Goal: Task Accomplishment & Management: Manage account settings

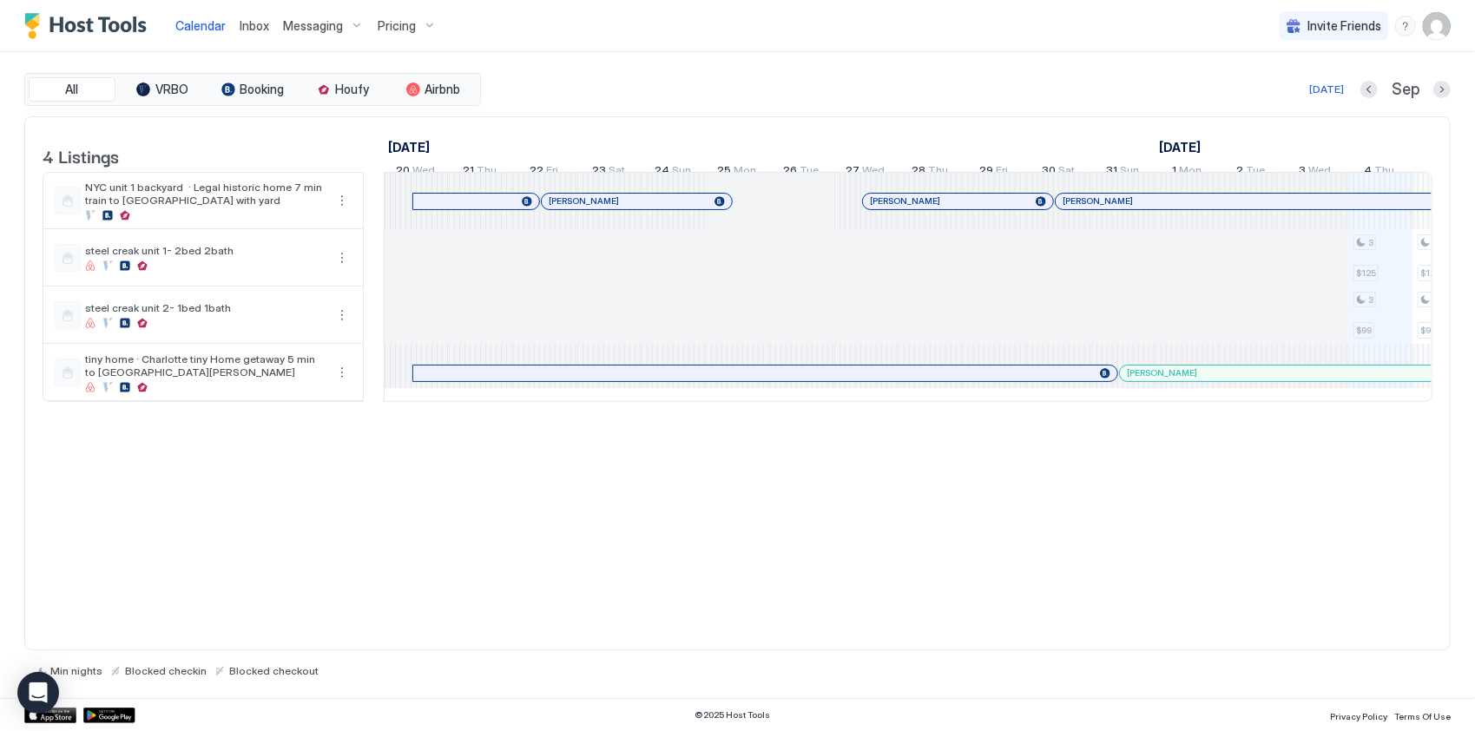
scroll to position [0, 964]
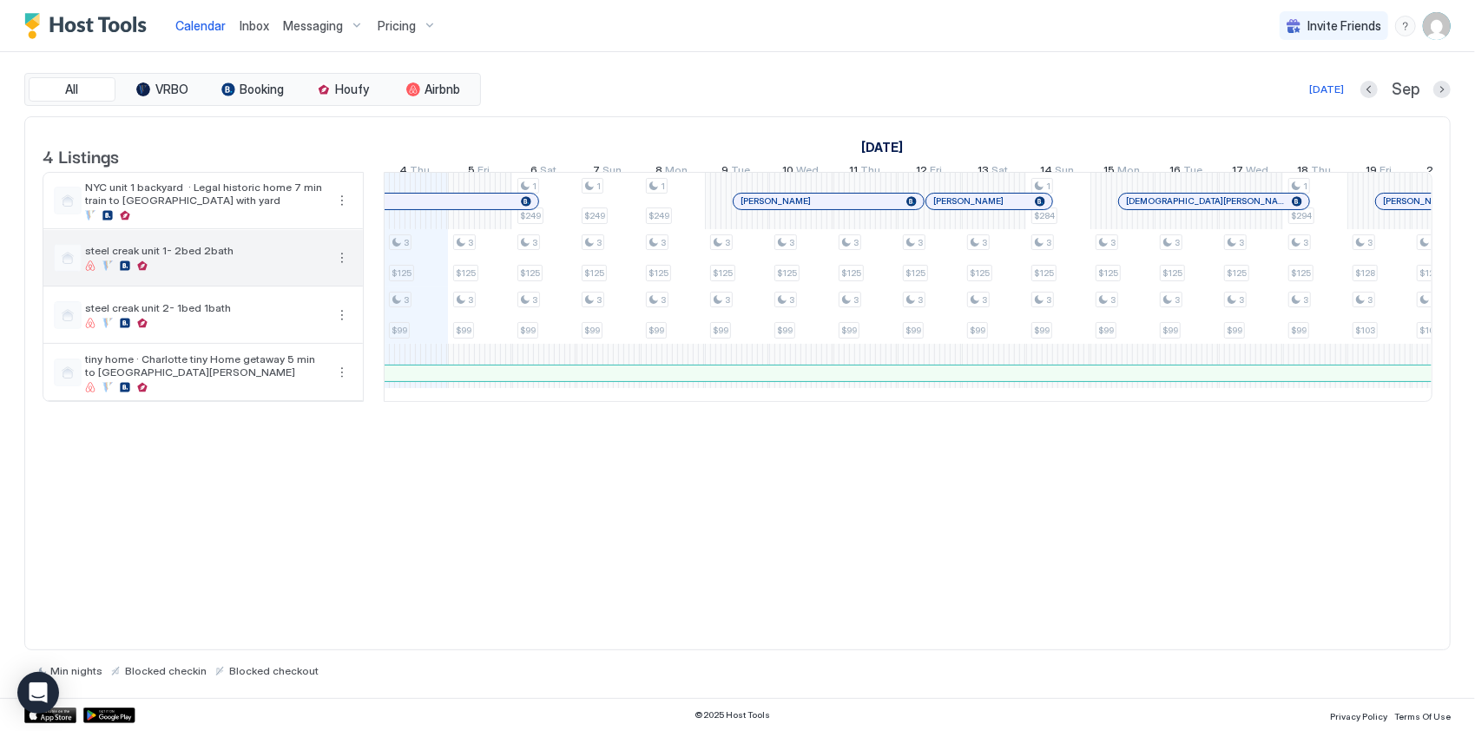
drag, startPoint x: 340, startPoint y: 256, endPoint x: 342, endPoint y: 274, distance: 18.3
click at [340, 258] on div "steel creak unit 1- 2bed 2bath" at bounding box center [202, 258] width 319 height 56
click at [345, 268] on button "More options" at bounding box center [342, 257] width 21 height 21
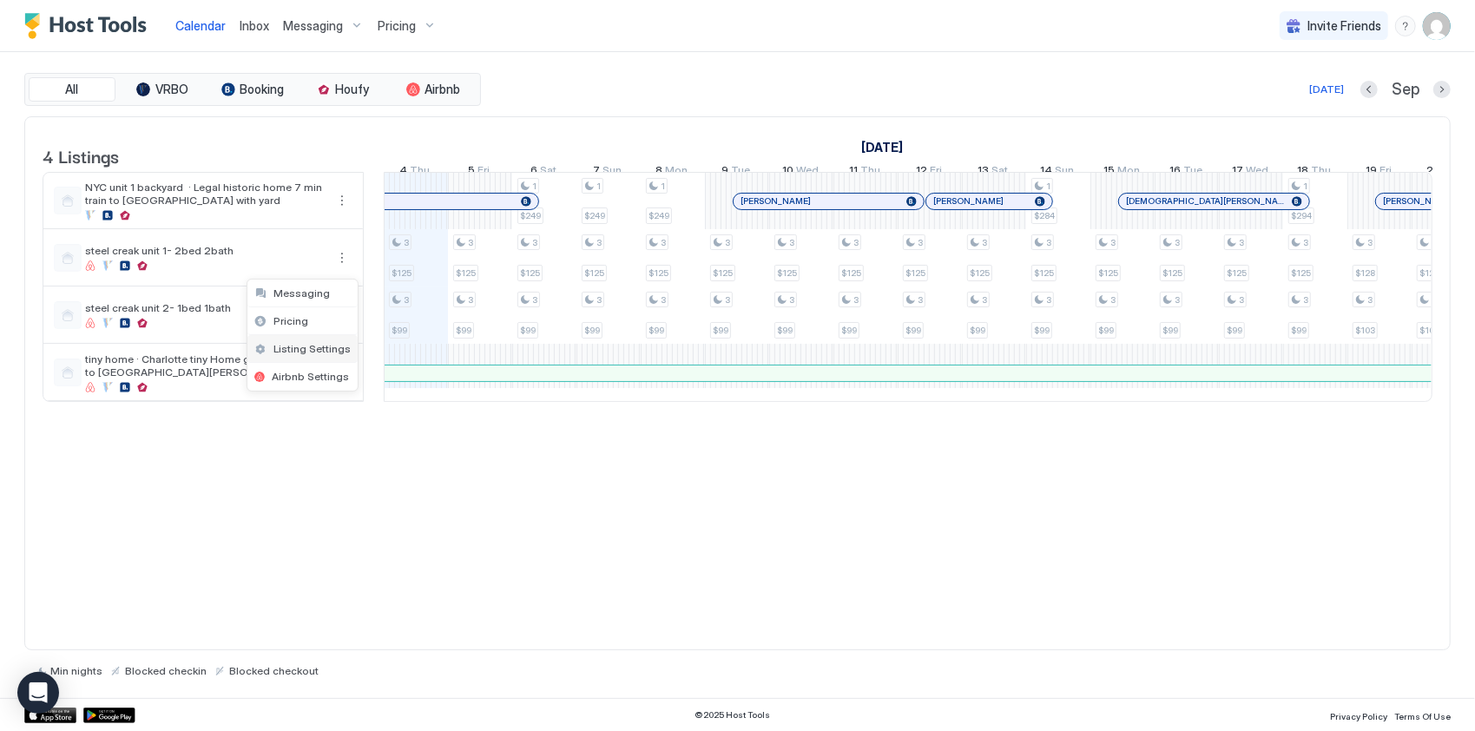
click at [311, 347] on span "Listing Settings" at bounding box center [311, 348] width 77 height 13
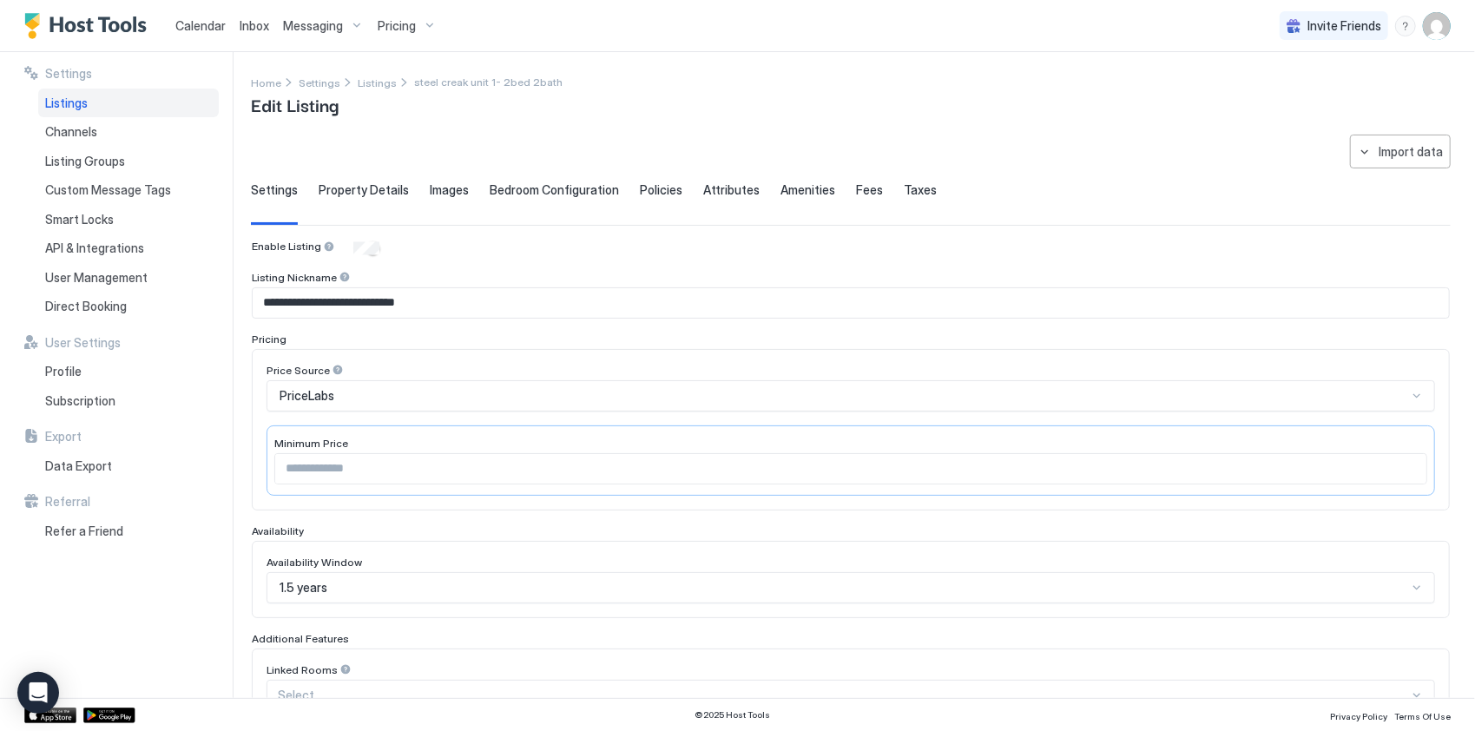
click at [350, 194] on span "Property Details" at bounding box center [364, 190] width 90 height 16
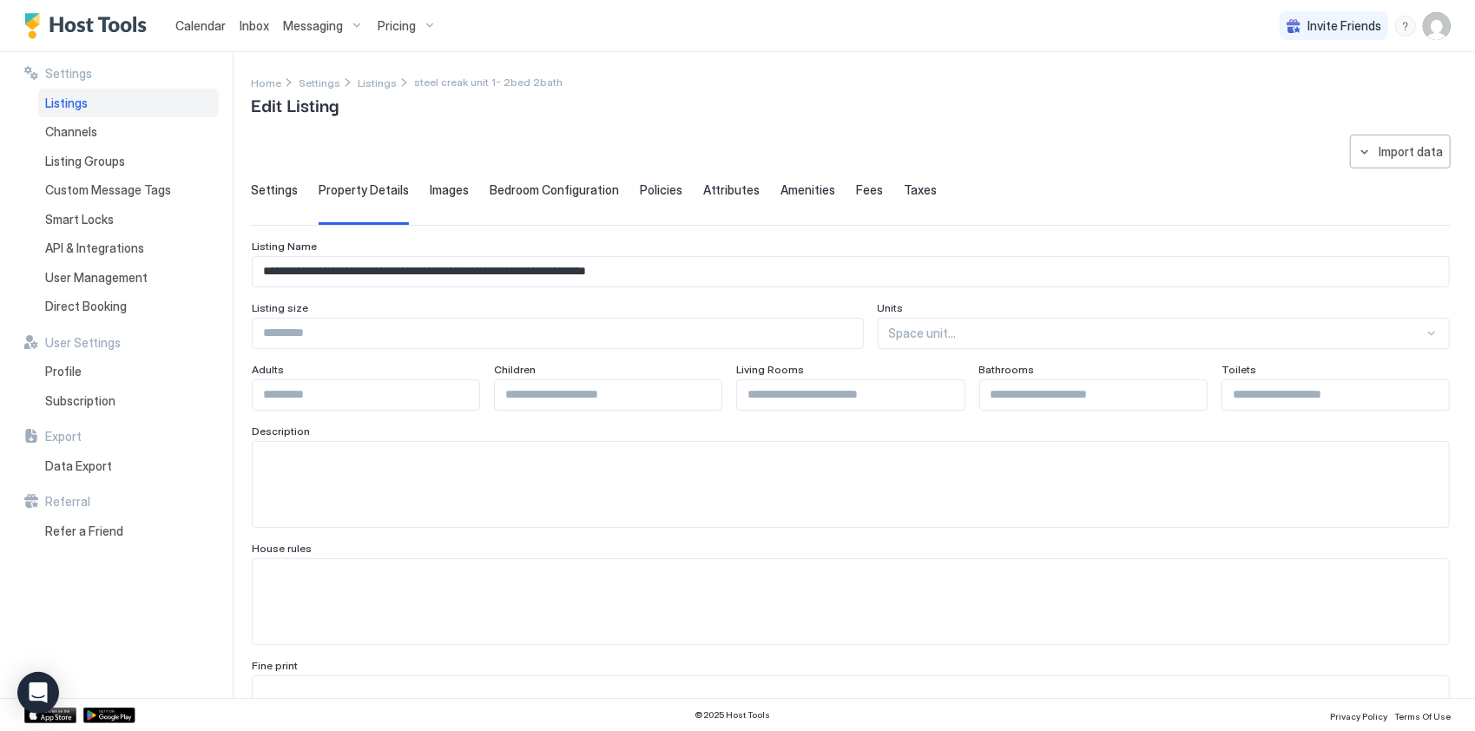
click at [452, 183] on span "Images" at bounding box center [449, 190] width 39 height 16
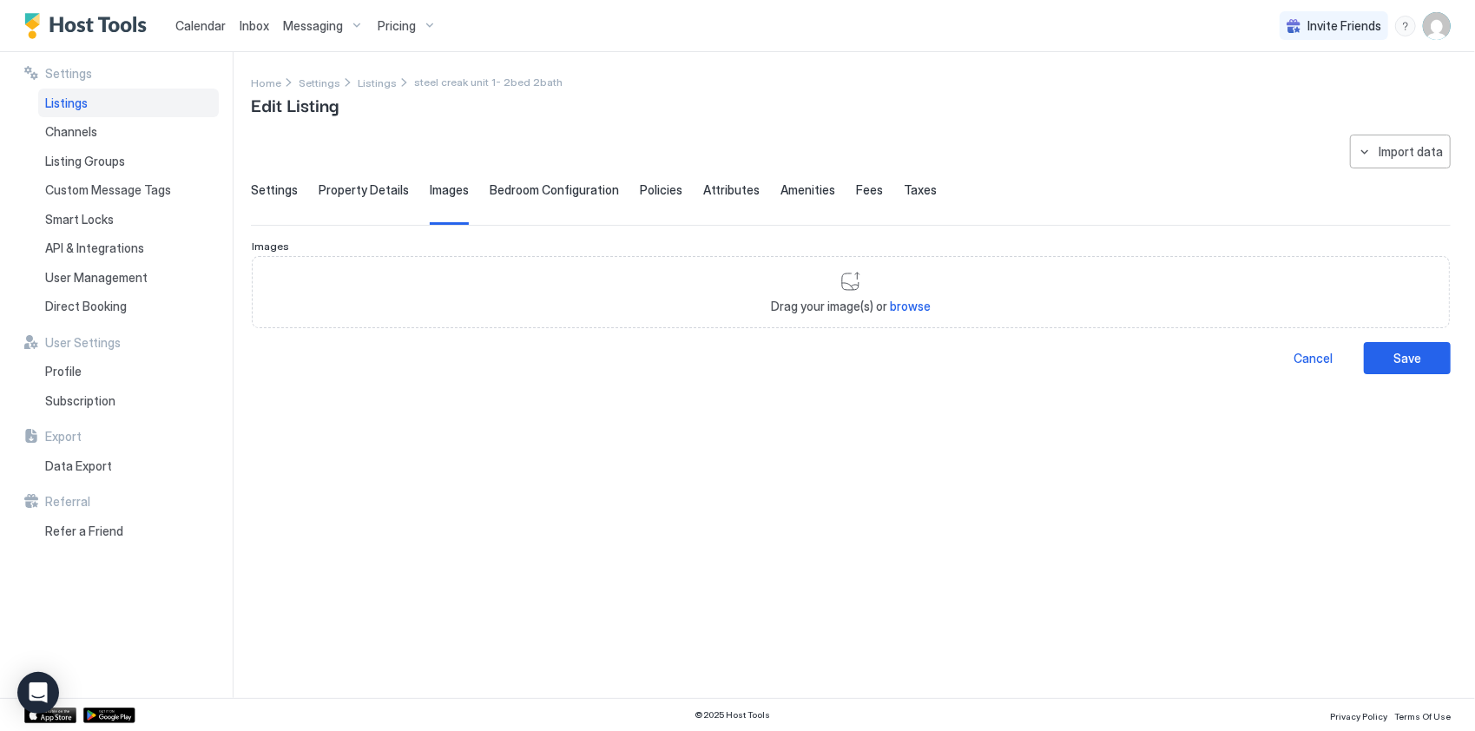
click at [519, 184] on span "Bedroom Configuration" at bounding box center [554, 190] width 129 height 16
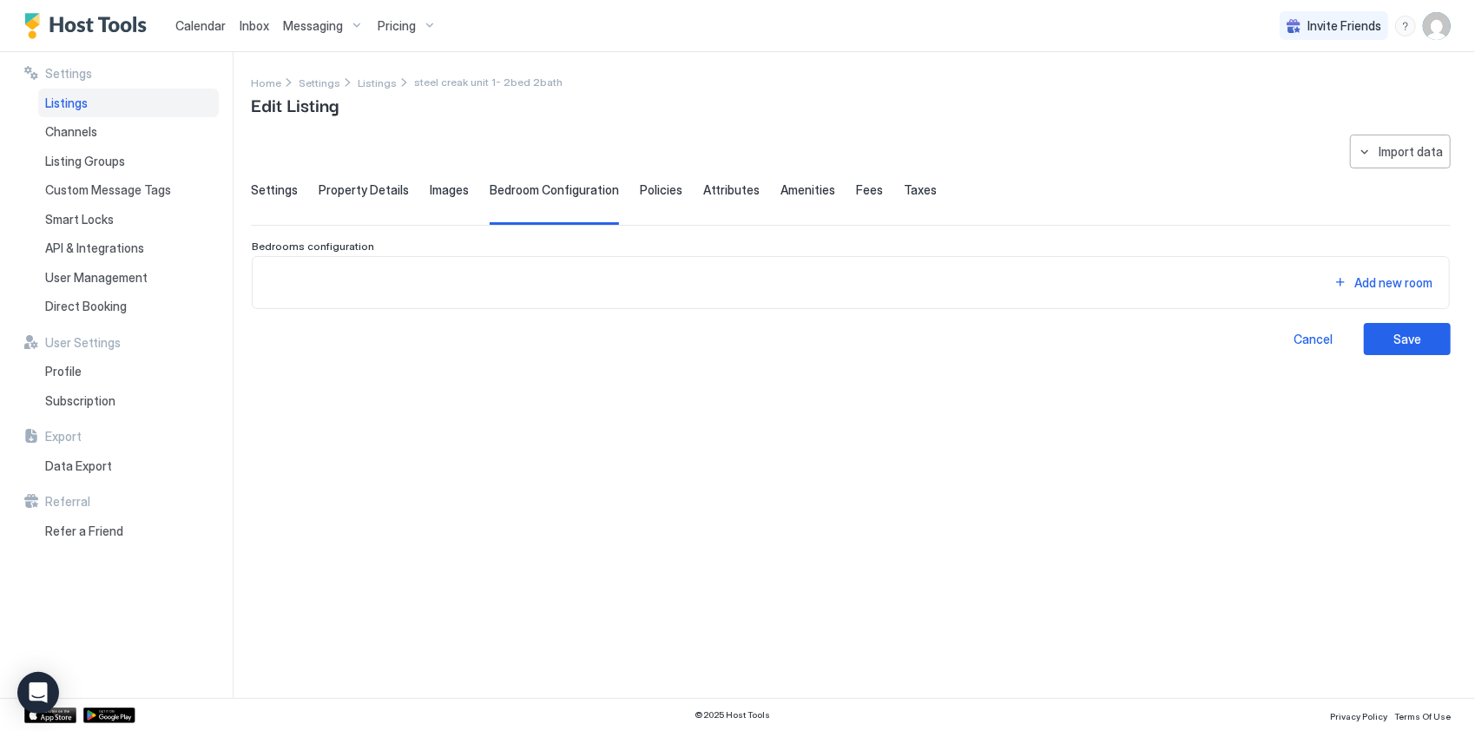
click at [645, 180] on div "**********" at bounding box center [851, 245] width 1200 height 220
click at [650, 186] on span "Policies" at bounding box center [661, 190] width 43 height 16
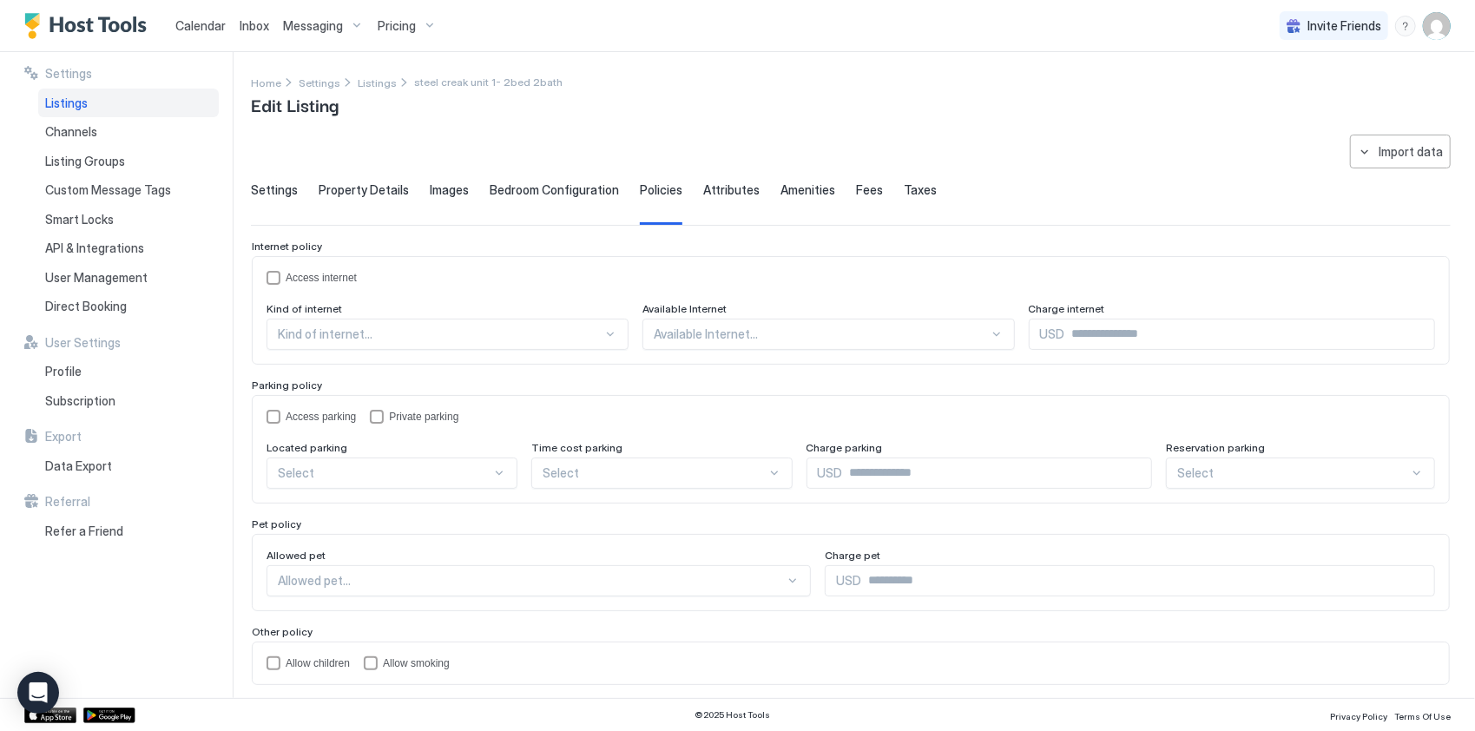
click at [735, 194] on span "Attributes" at bounding box center [731, 190] width 56 height 16
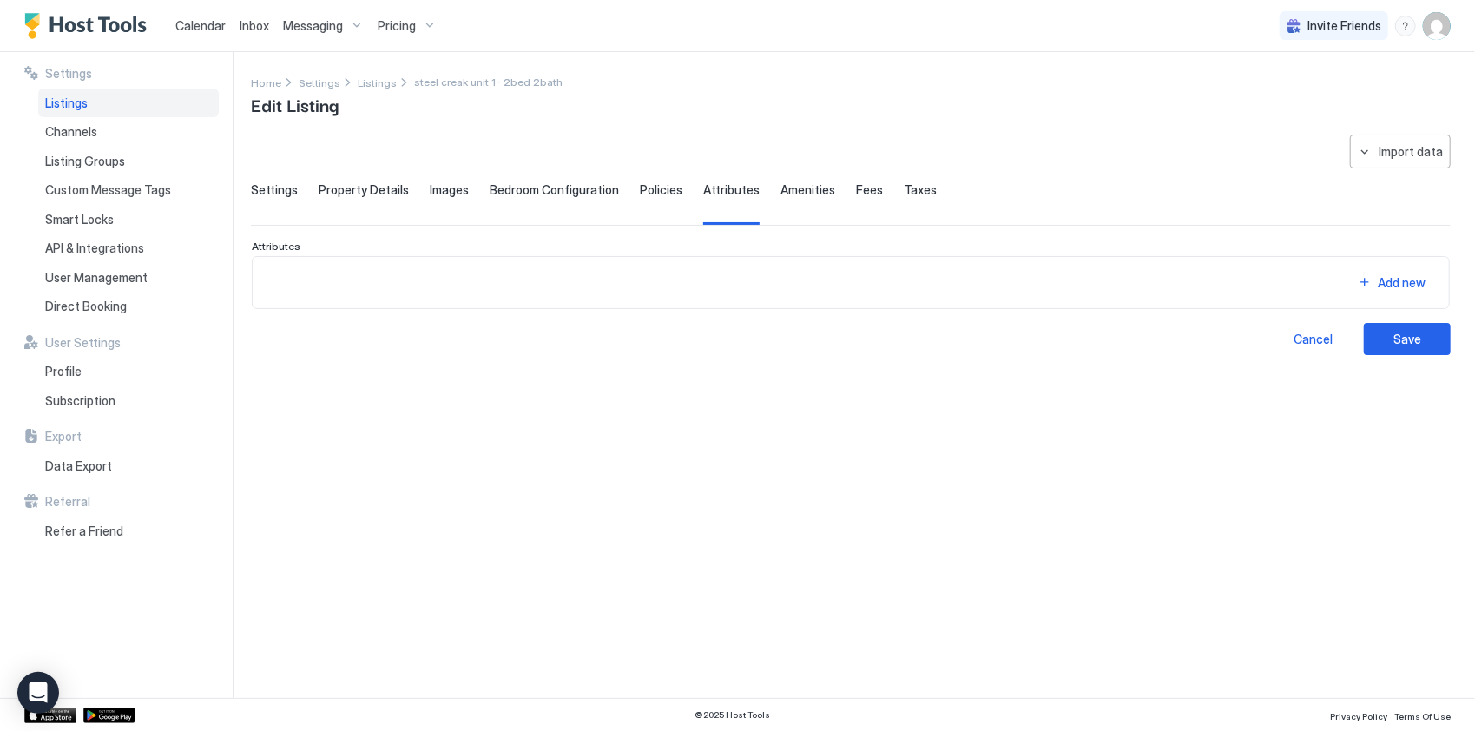
click at [788, 194] on span "Amenities" at bounding box center [807, 190] width 55 height 16
click at [860, 187] on span "Fees" at bounding box center [869, 190] width 27 height 16
click at [910, 187] on span "Taxes" at bounding box center [920, 190] width 33 height 16
click at [720, 186] on span "Attributes" at bounding box center [731, 190] width 56 height 16
click at [654, 186] on span "Policies" at bounding box center [661, 190] width 43 height 16
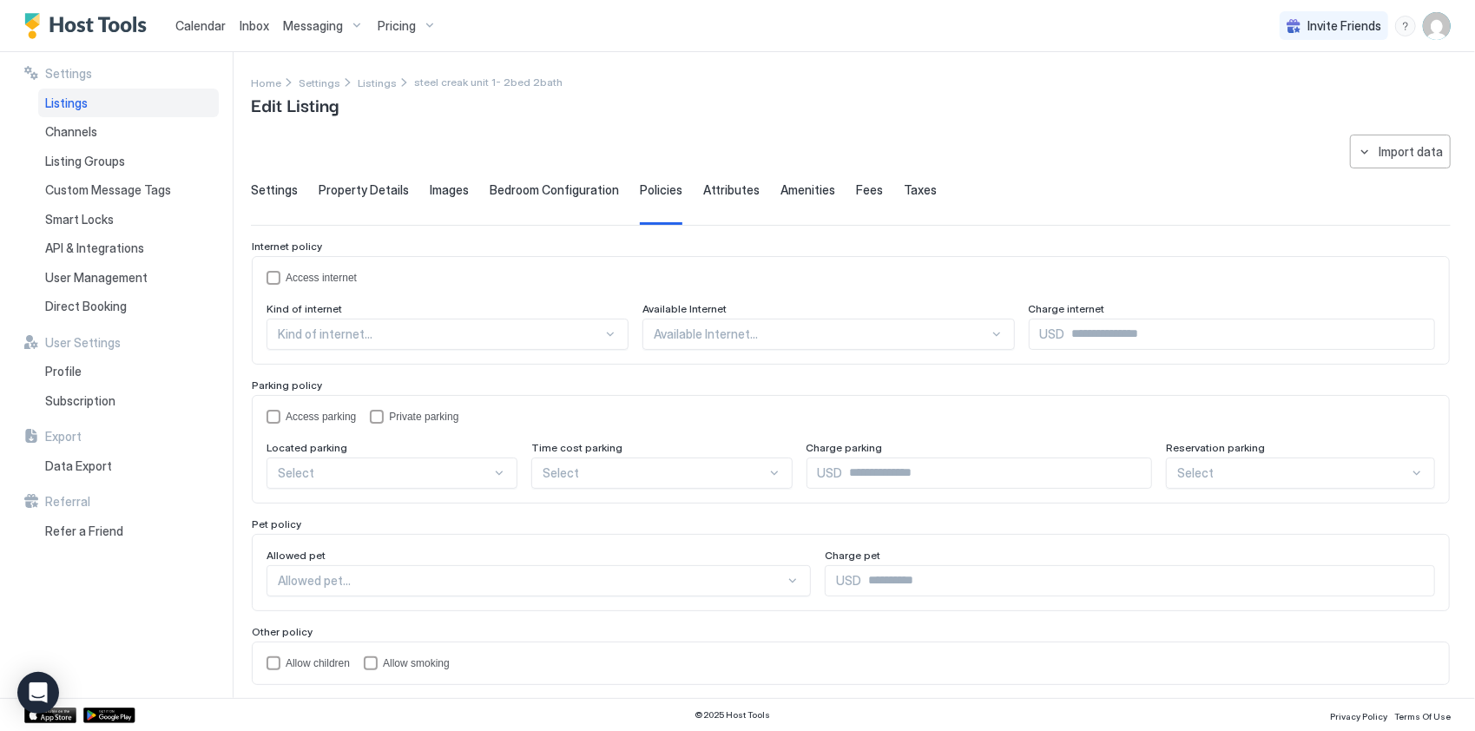
click at [654, 186] on span "Policies" at bounding box center [661, 190] width 43 height 16
click at [550, 191] on span "Bedroom Configuration" at bounding box center [554, 190] width 129 height 16
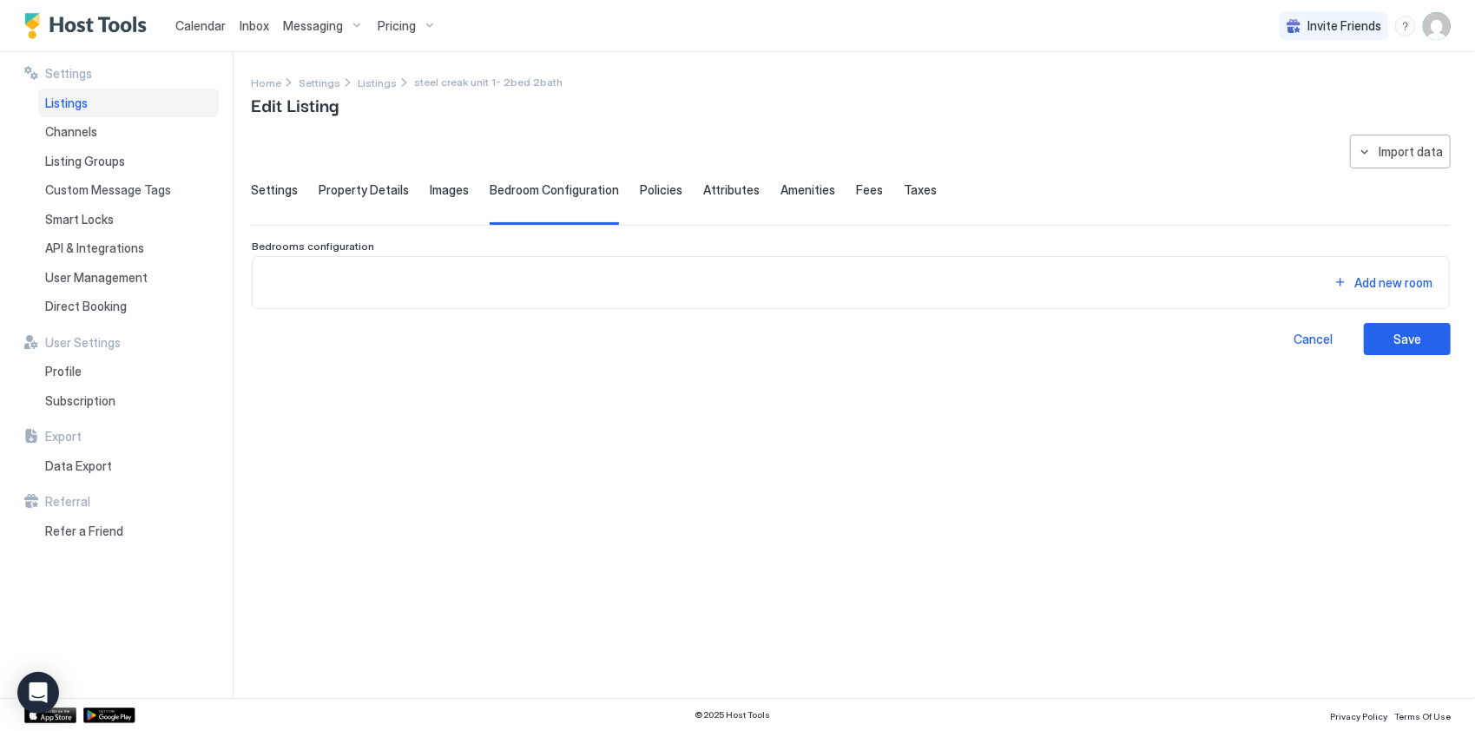
click at [456, 186] on span "Images" at bounding box center [449, 190] width 39 height 16
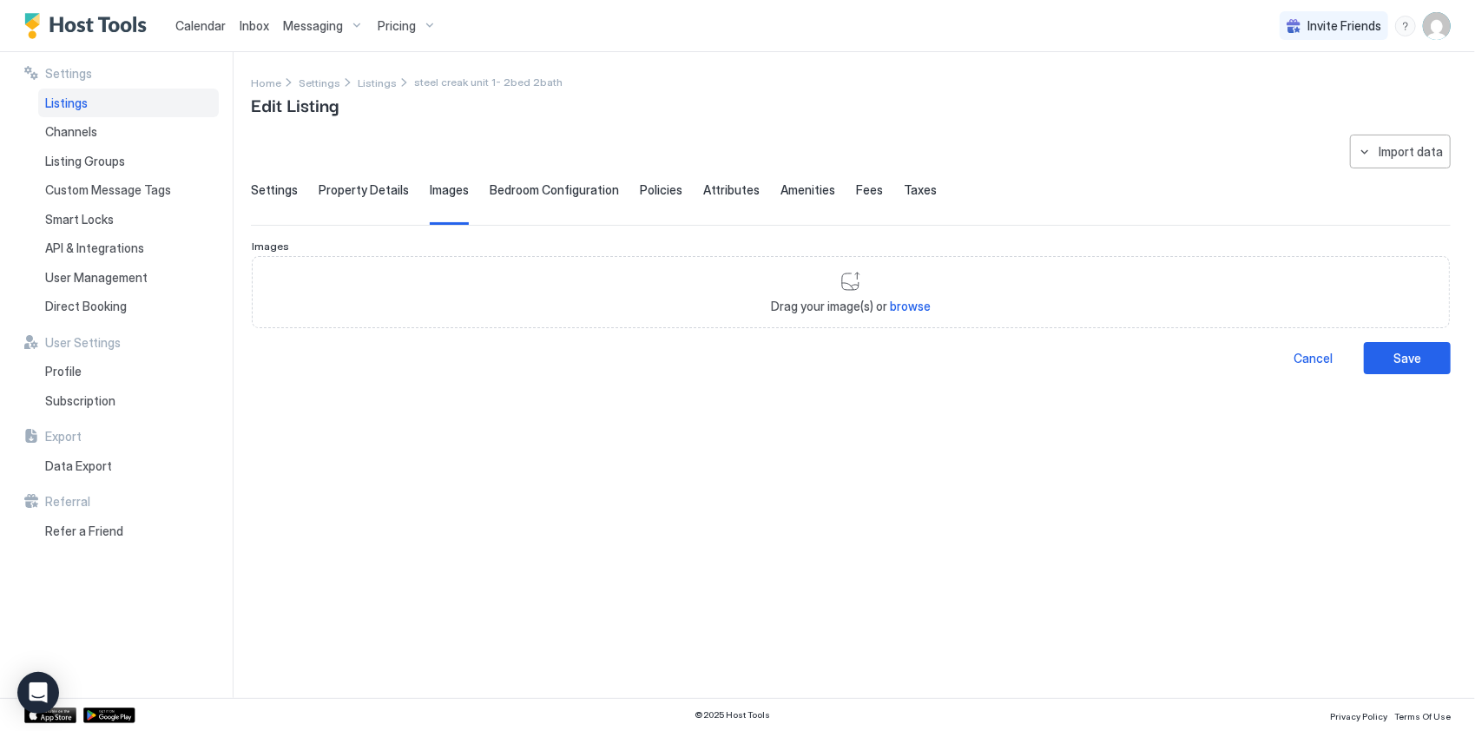
drag, startPoint x: 350, startPoint y: 191, endPoint x: 323, endPoint y: 190, distance: 26.9
click at [323, 190] on span "Property Details" at bounding box center [364, 190] width 90 height 16
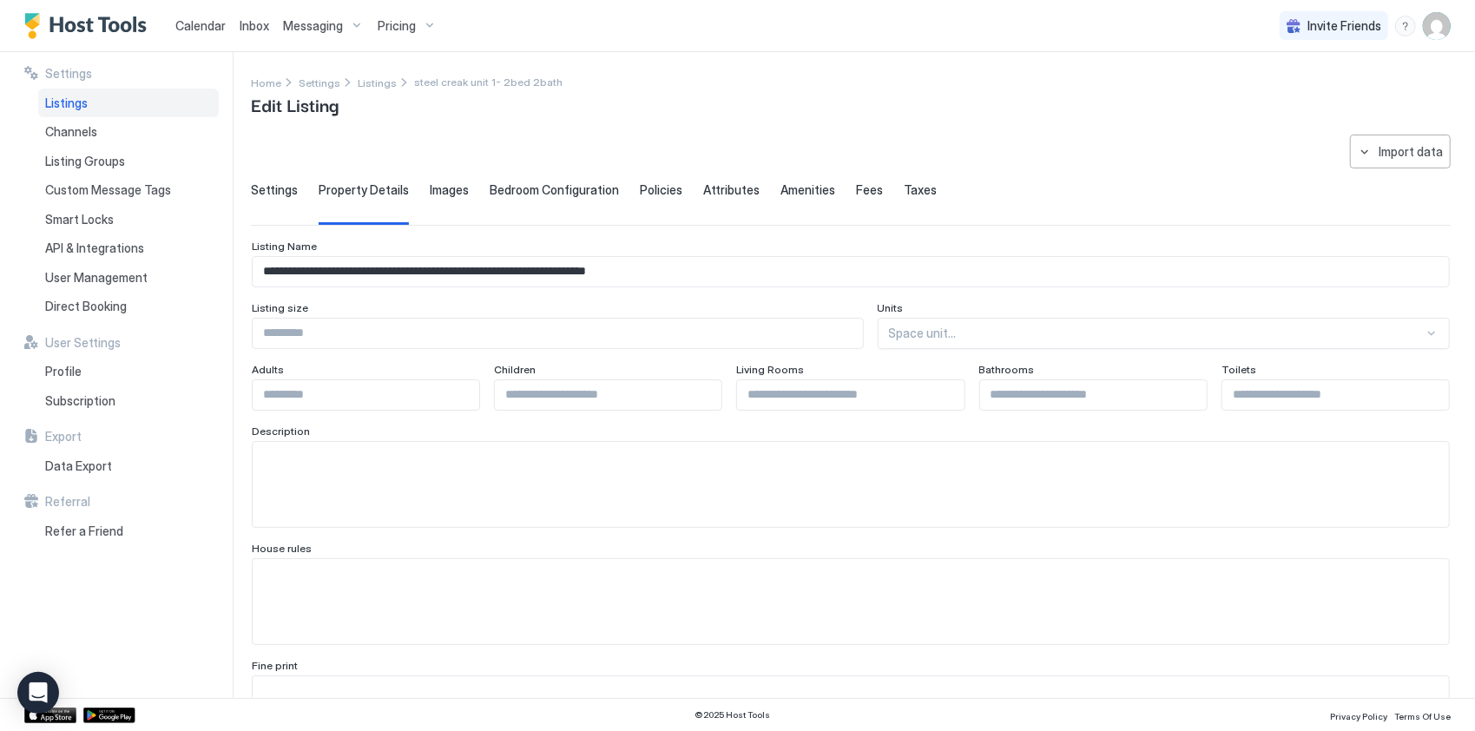
click at [269, 184] on span "Settings" at bounding box center [274, 190] width 47 height 16
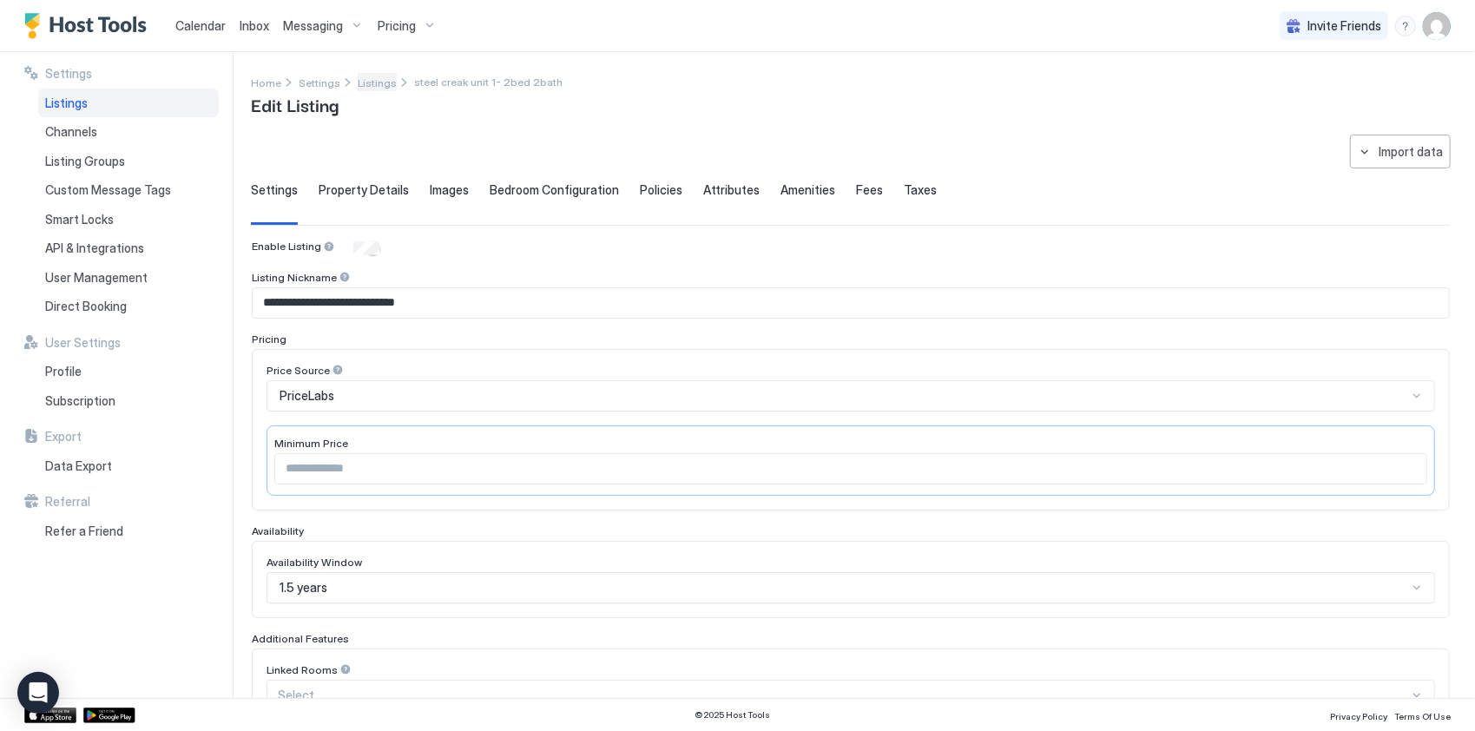
click at [358, 84] on span "Listings" at bounding box center [377, 82] width 39 height 13
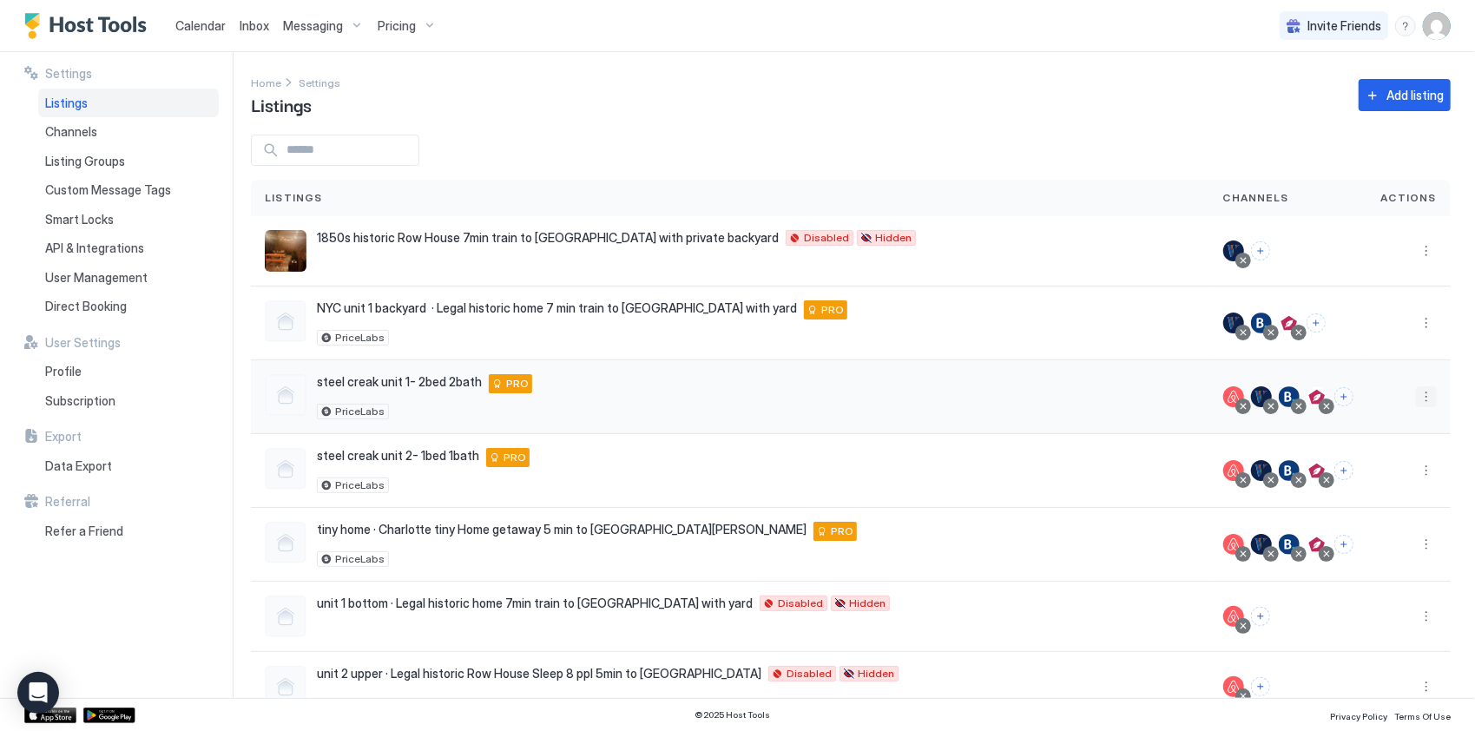
click at [1416, 398] on button "More options" at bounding box center [1426, 396] width 21 height 21
click at [1370, 479] on span "Listing Settings" at bounding box center [1374, 475] width 77 height 13
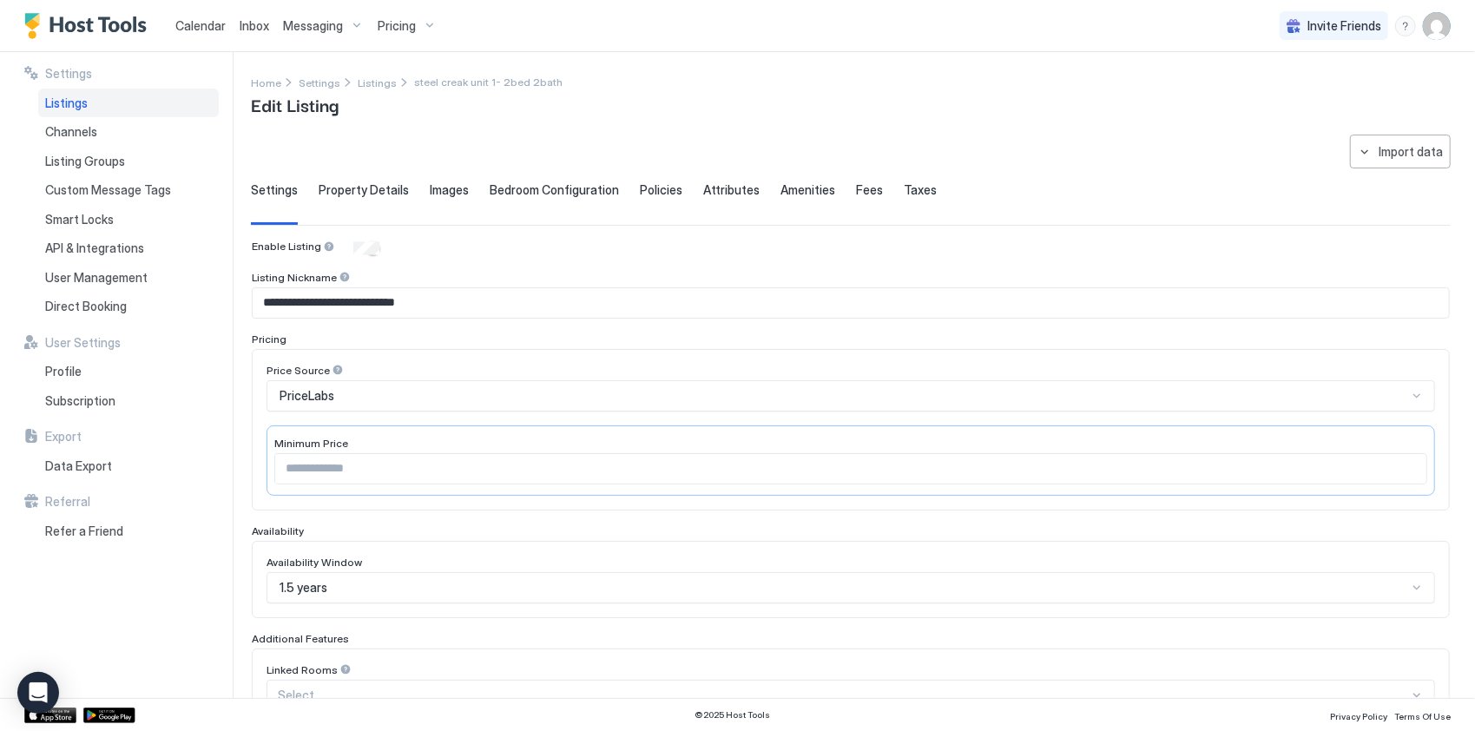
click at [653, 194] on span "Policies" at bounding box center [661, 190] width 43 height 16
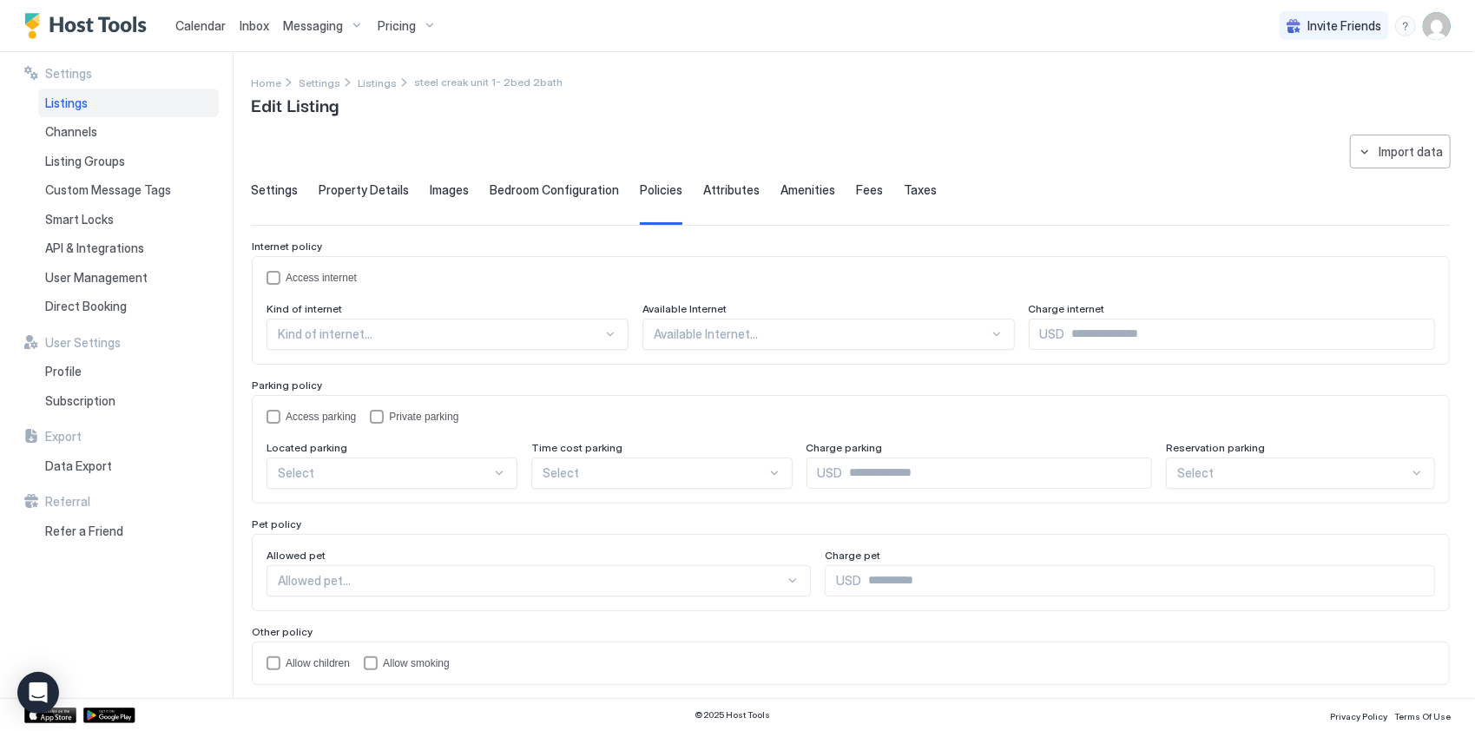
click at [365, 182] on span "Property Details" at bounding box center [364, 190] width 90 height 16
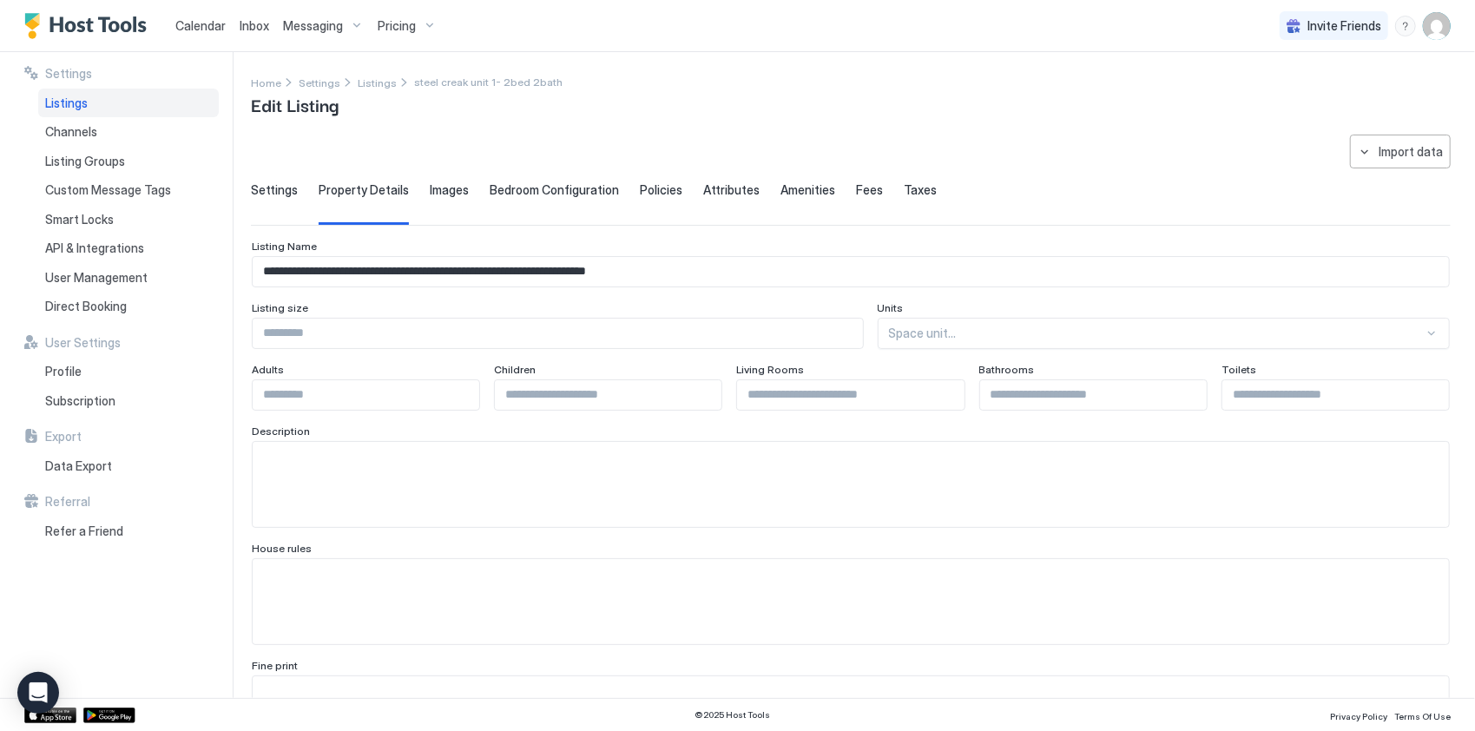
click at [272, 186] on span "Settings" at bounding box center [274, 190] width 47 height 16
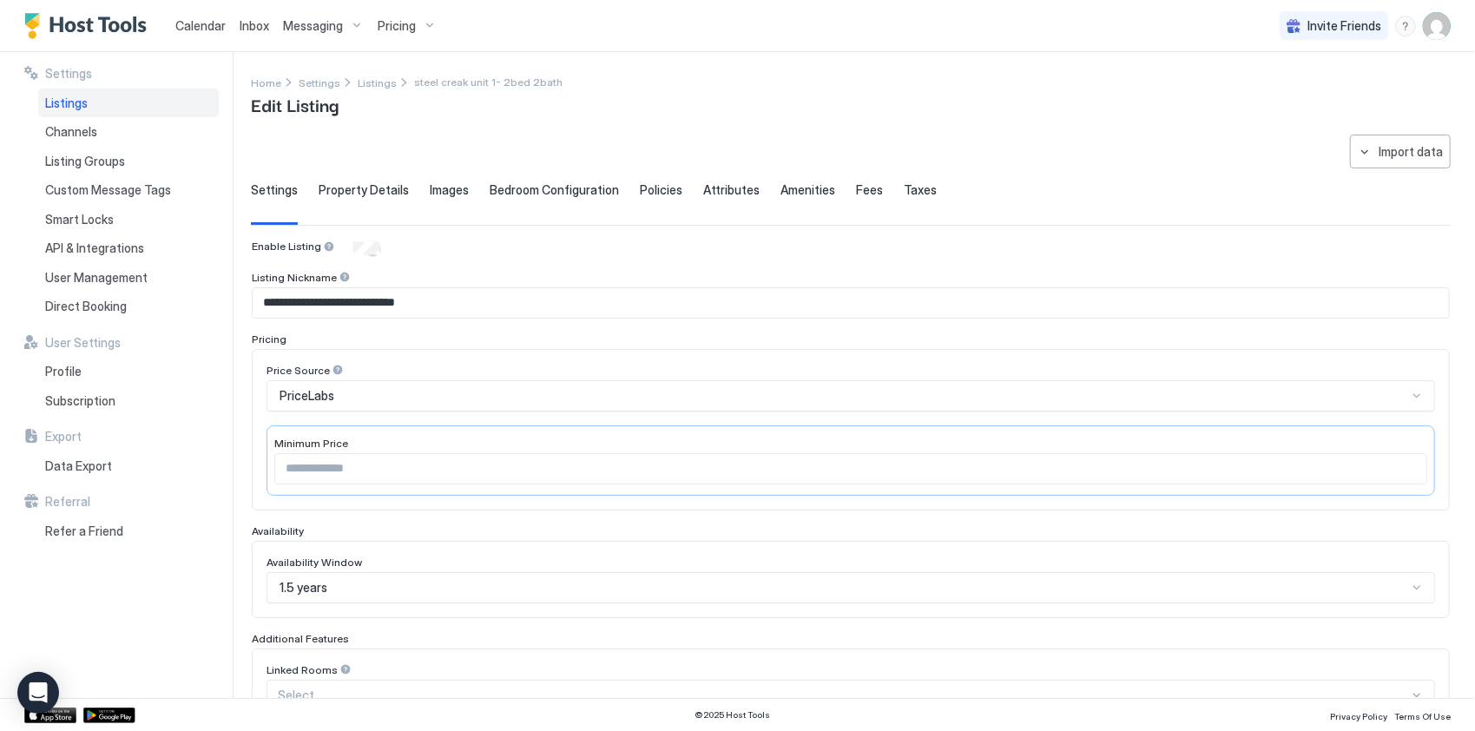
click at [128, 100] on div "Listings" at bounding box center [128, 104] width 181 height 30
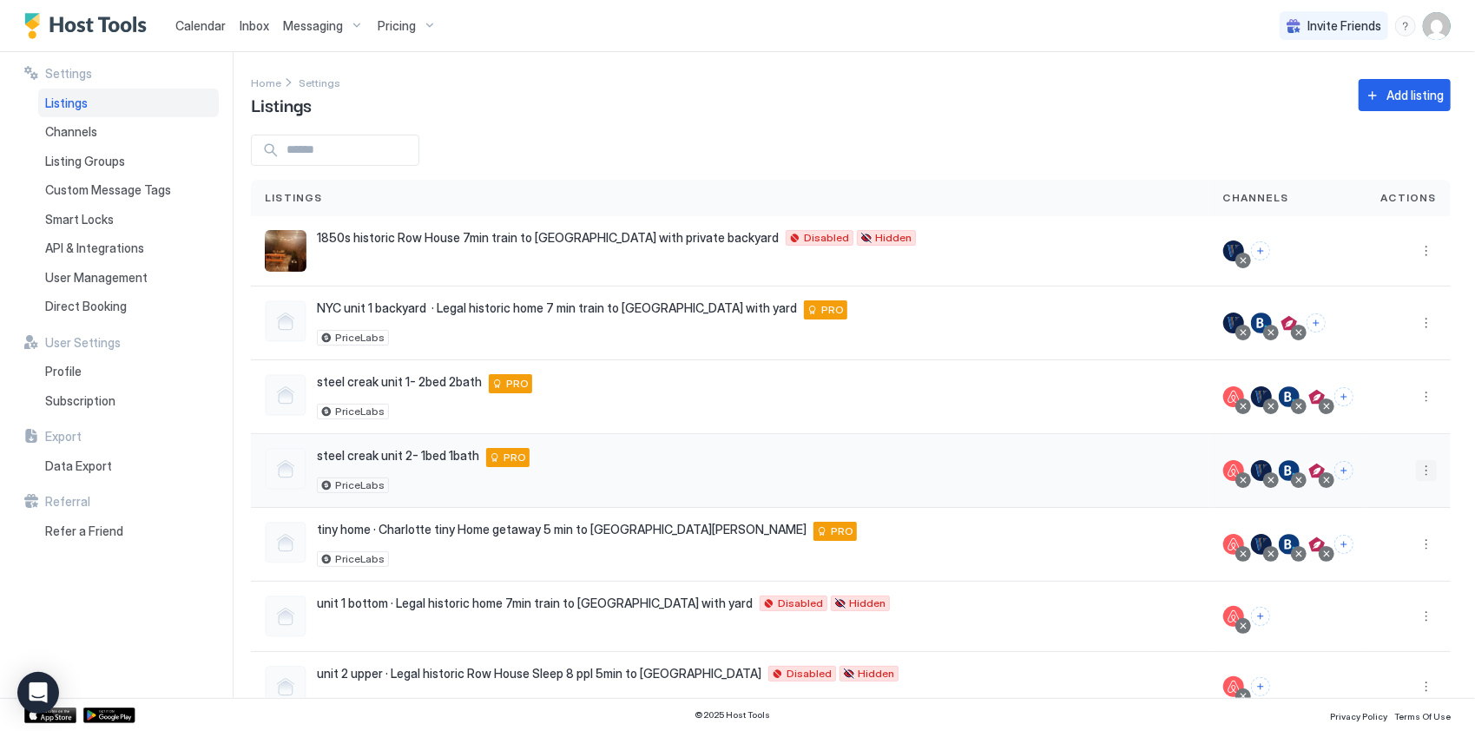
click at [1416, 467] on button "More options" at bounding box center [1426, 470] width 21 height 21
click at [1364, 542] on span "Listing Settings" at bounding box center [1374, 548] width 77 height 13
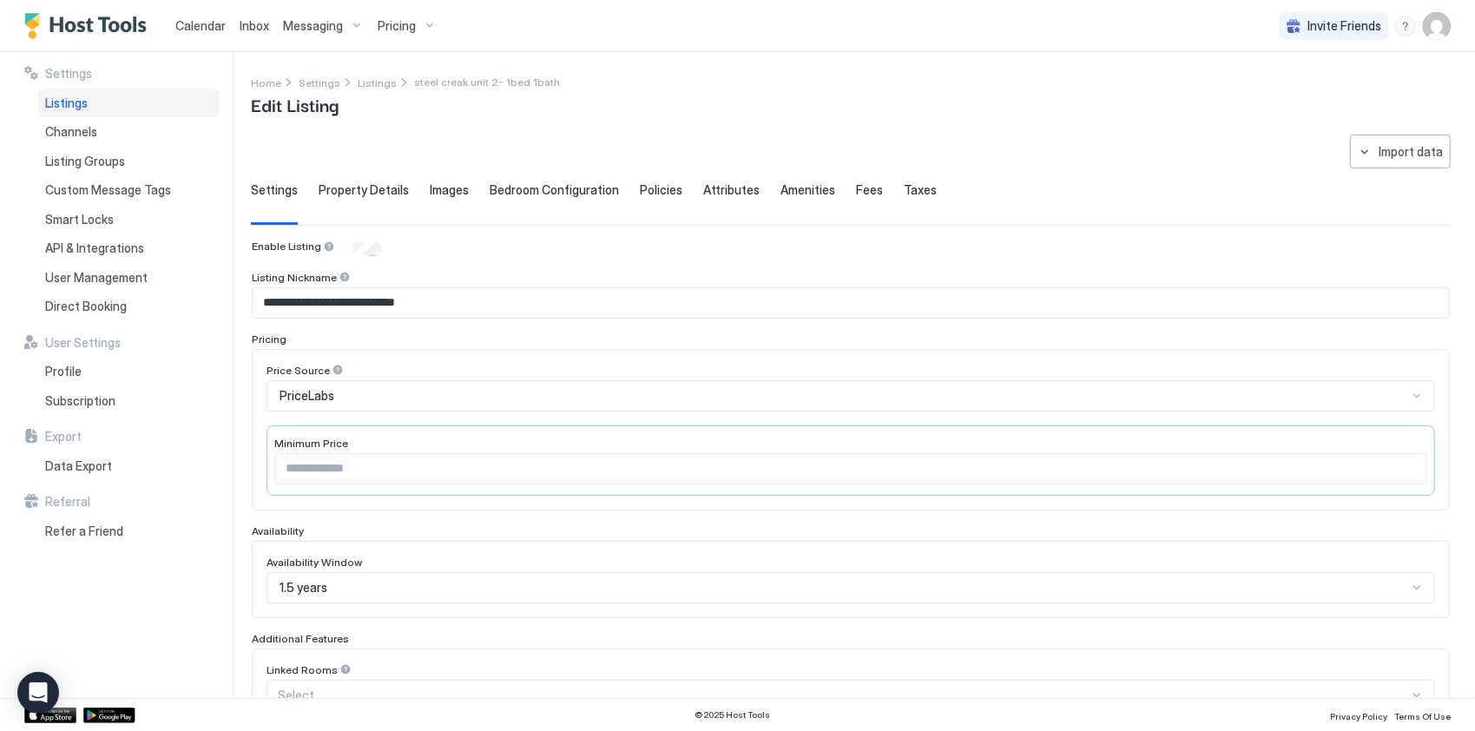
click at [378, 196] on span "Property Details" at bounding box center [364, 190] width 90 height 16
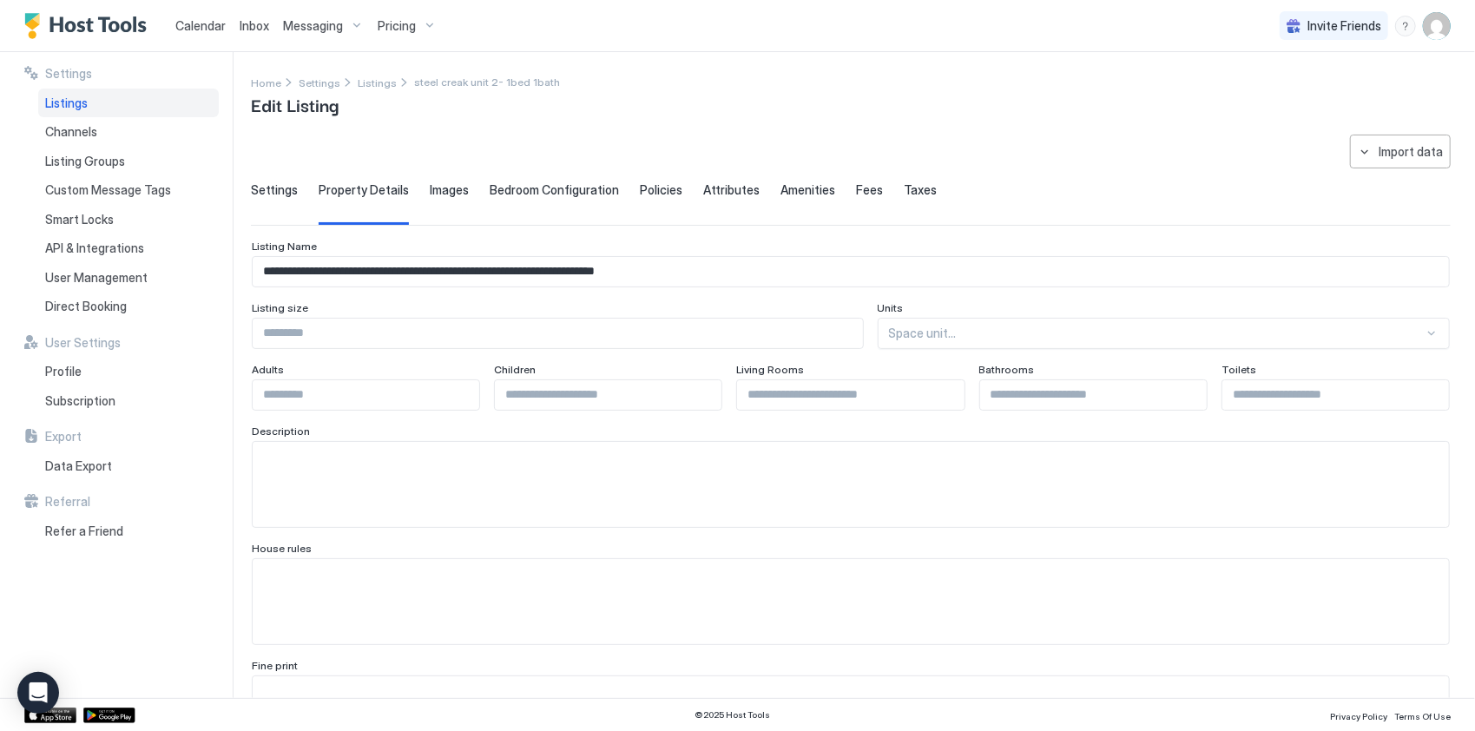
click at [456, 187] on span "Images" at bounding box center [449, 190] width 39 height 16
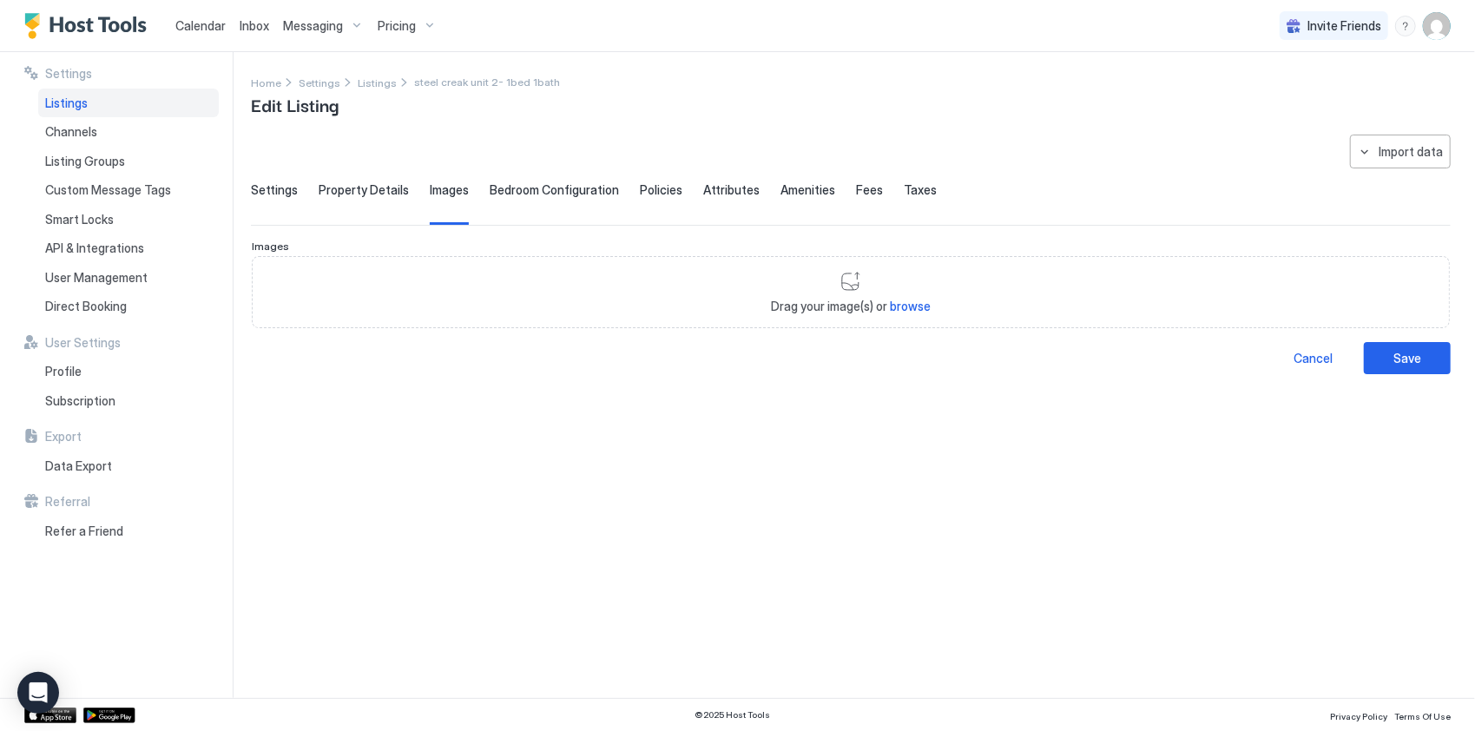
click at [533, 187] on span "Bedroom Configuration" at bounding box center [554, 190] width 129 height 16
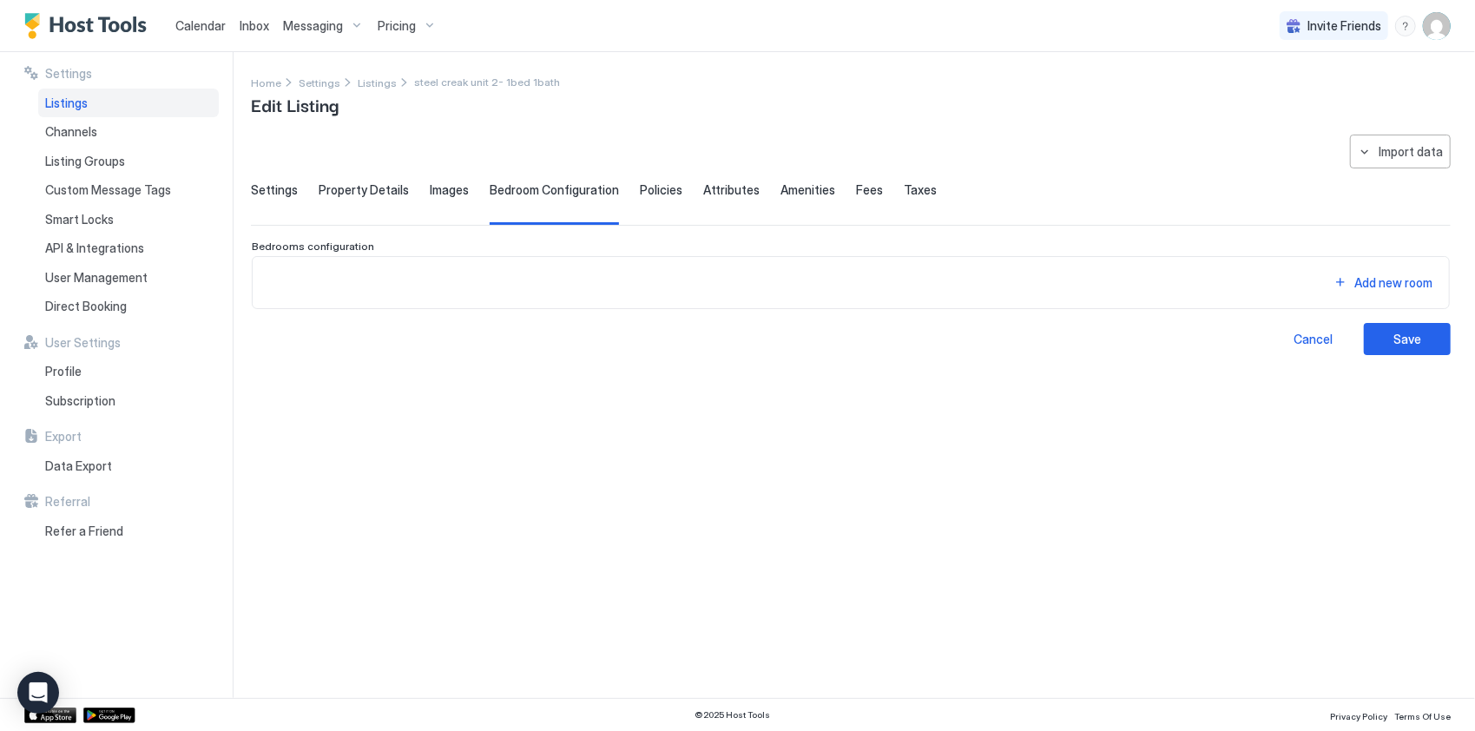
drag, startPoint x: 638, startPoint y: 187, endPoint x: 631, endPoint y: 146, distance: 42.2
drag, startPoint x: 631, startPoint y: 146, endPoint x: 554, endPoint y: 184, distance: 86.2
click at [554, 184] on span "Bedroom Configuration" at bounding box center [554, 190] width 129 height 16
click at [651, 191] on span "Policies" at bounding box center [661, 190] width 43 height 16
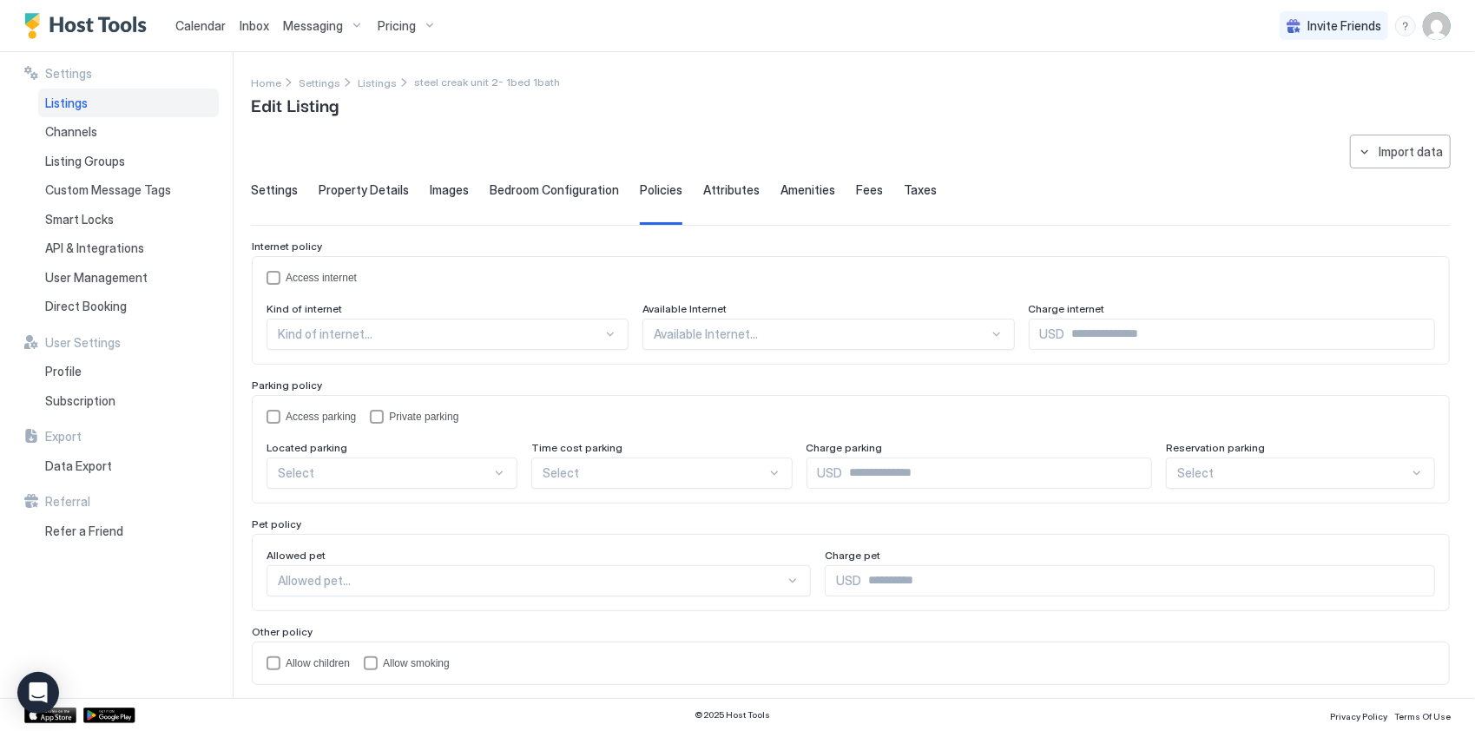
drag, startPoint x: 707, startPoint y: 197, endPoint x: 738, endPoint y: 158, distance: 50.0
click at [738, 158] on div "**********" at bounding box center [851, 433] width 1200 height 596
click at [726, 175] on div "**********" at bounding box center [851, 433] width 1200 height 596
click at [724, 187] on span "Attributes" at bounding box center [731, 190] width 56 height 16
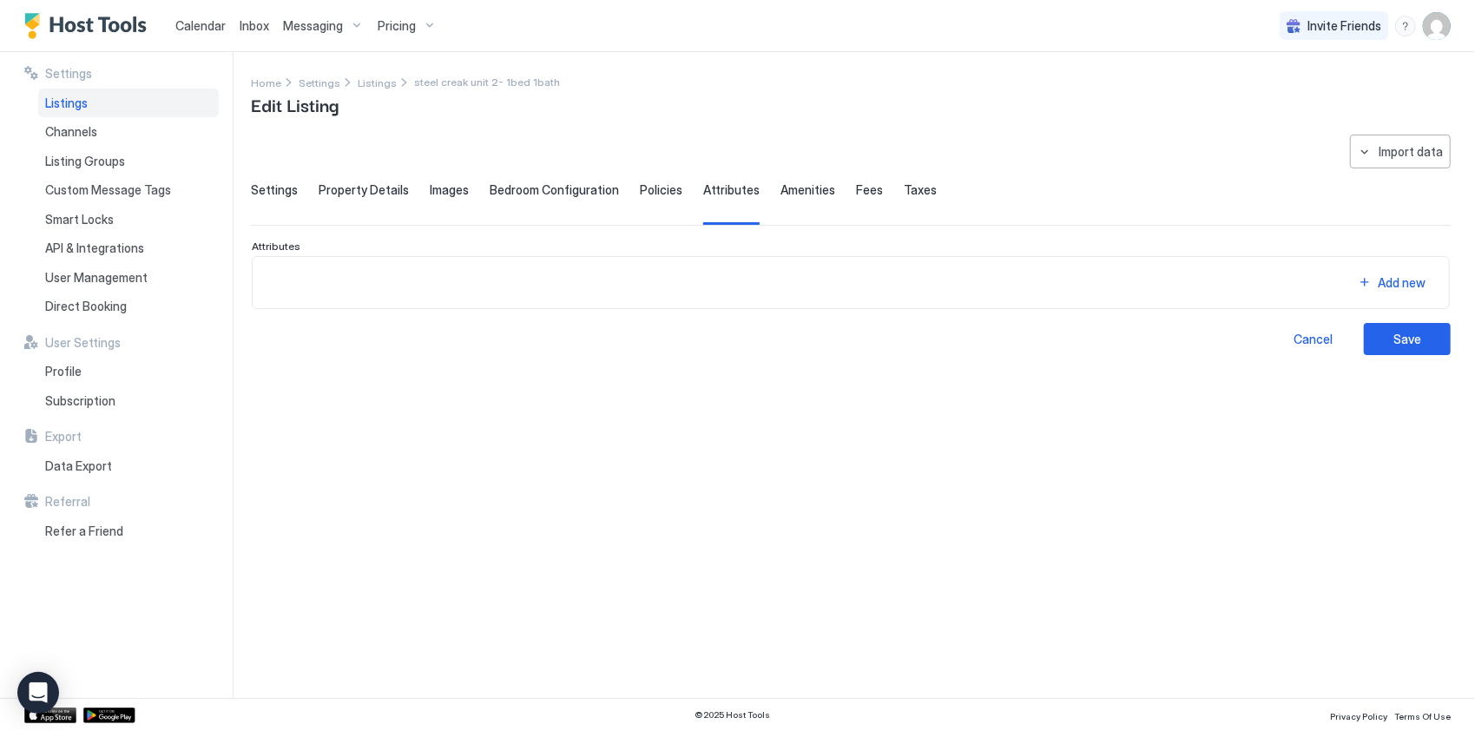
click at [802, 187] on span "Amenities" at bounding box center [807, 190] width 55 height 16
click at [856, 184] on span "Fees" at bounding box center [869, 190] width 27 height 16
click at [904, 188] on span "Taxes" at bounding box center [920, 190] width 33 height 16
drag, startPoint x: 145, startPoint y: 134, endPoint x: 106, endPoint y: 136, distance: 39.1
click at [106, 136] on div "Channels" at bounding box center [128, 132] width 181 height 30
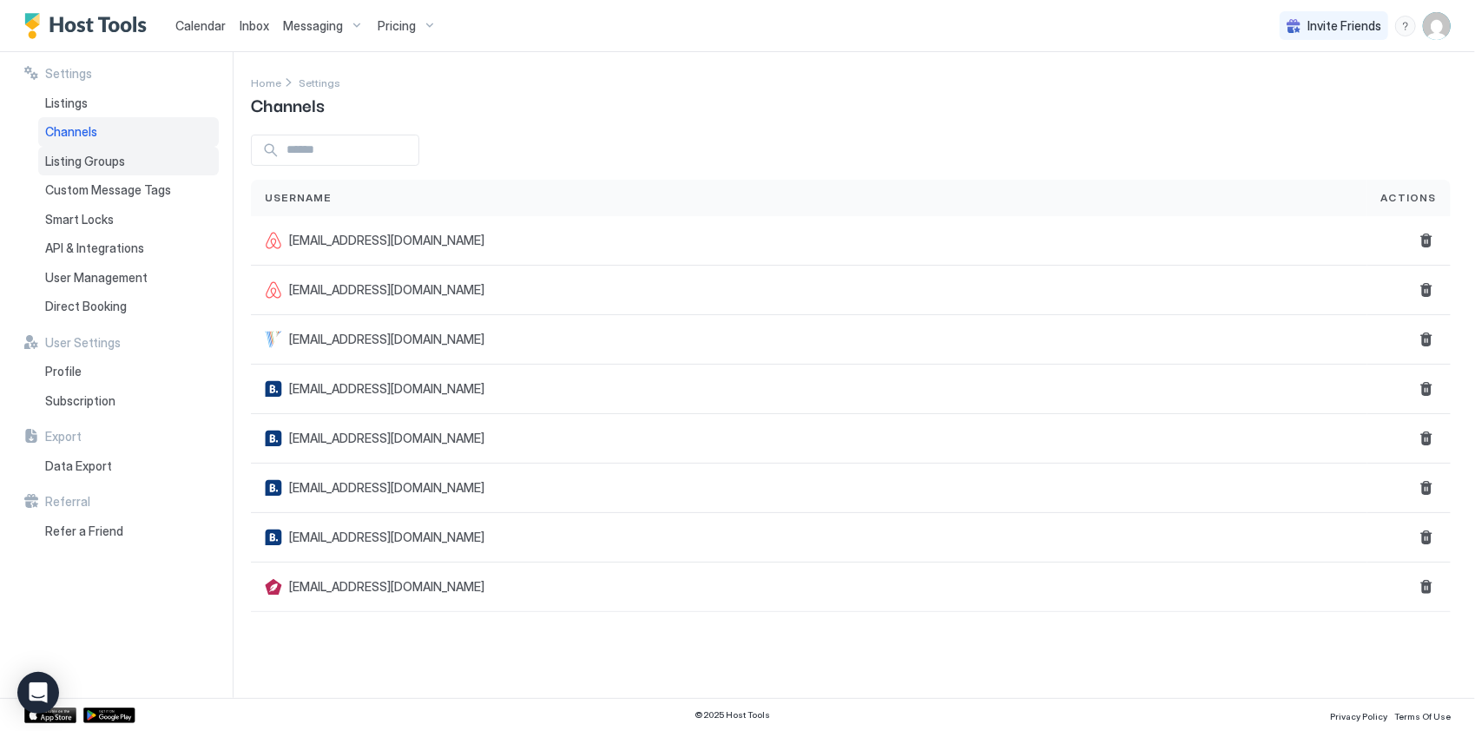
click at [83, 148] on div "Listing Groups" at bounding box center [128, 162] width 181 height 30
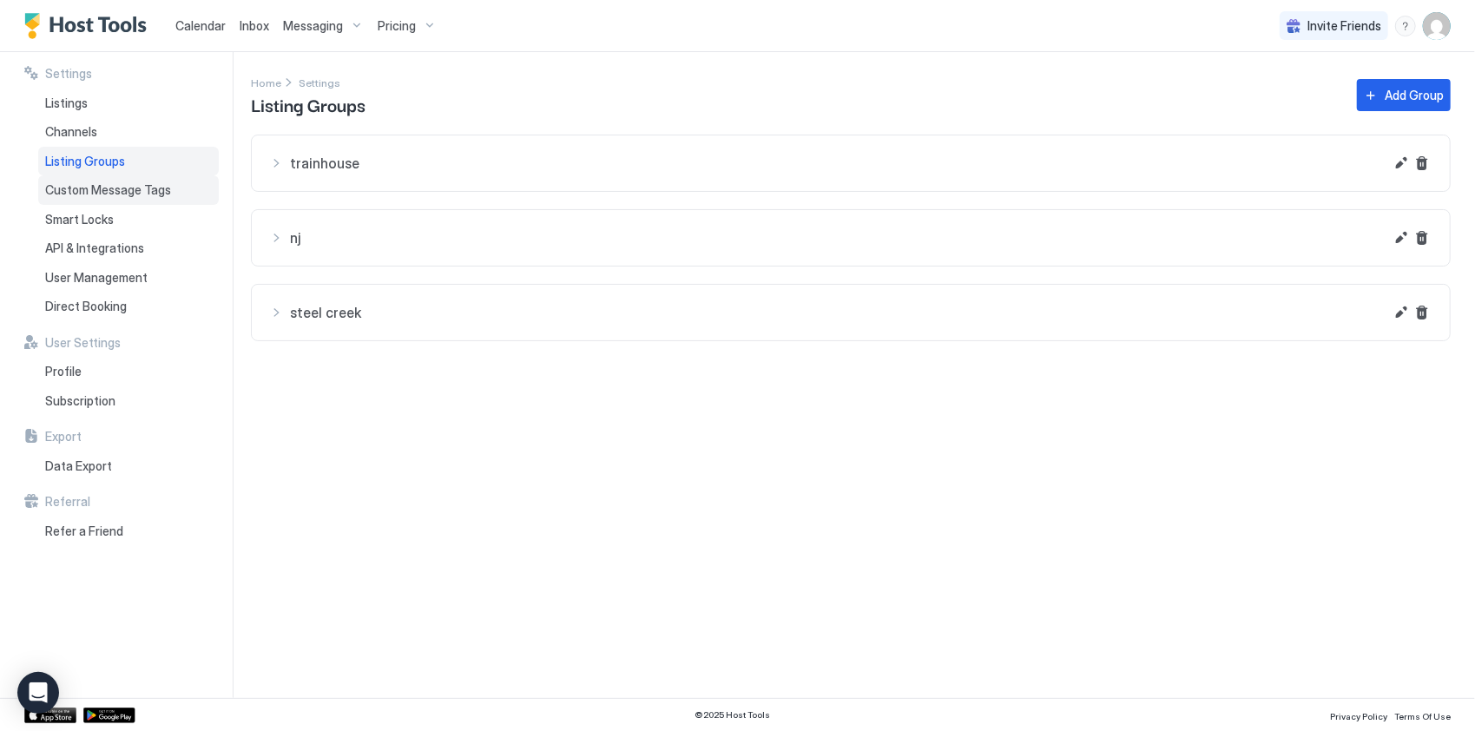
click at [94, 200] on div "Custom Message Tags" at bounding box center [128, 190] width 181 height 30
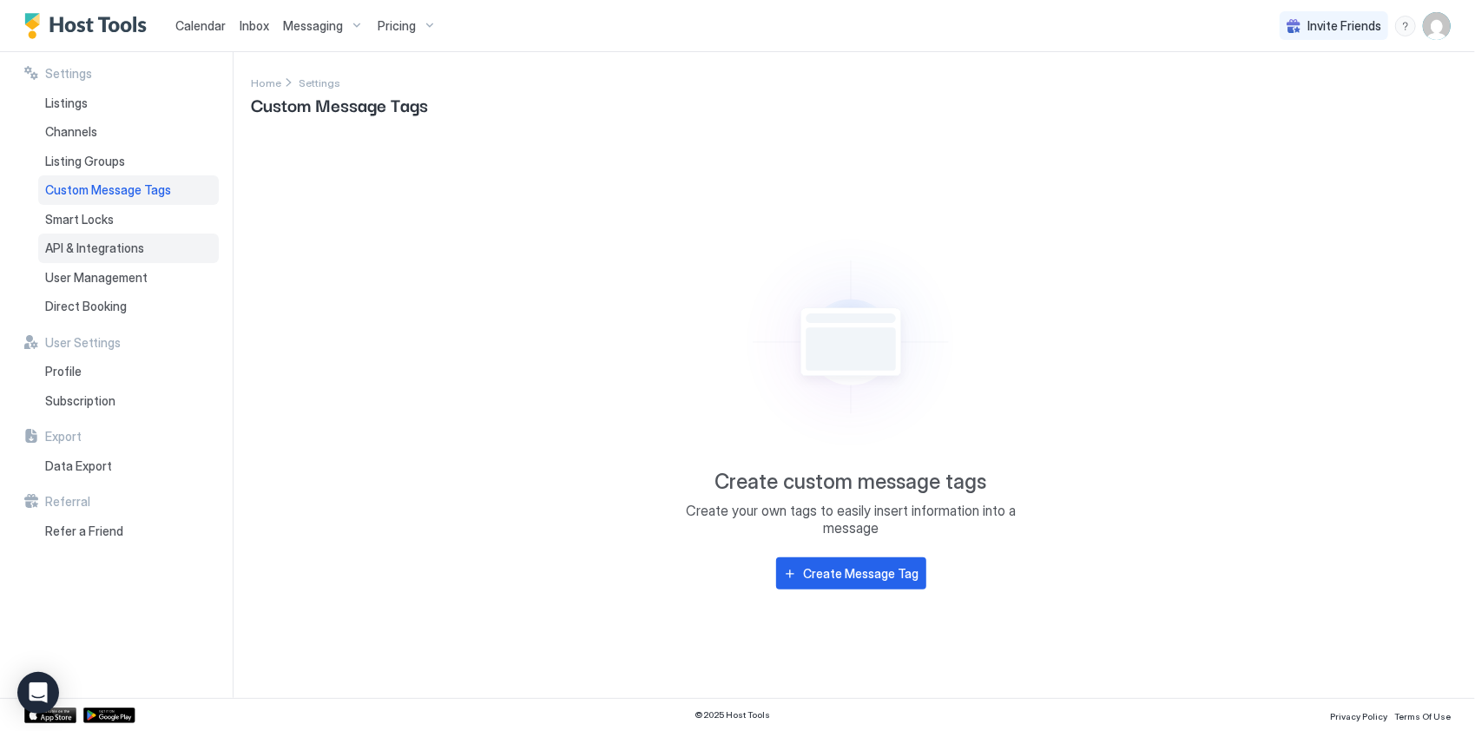
drag, startPoint x: 95, startPoint y: 226, endPoint x: 59, endPoint y: 246, distance: 41.6
click at [59, 246] on span "API & Integrations" at bounding box center [94, 248] width 99 height 16
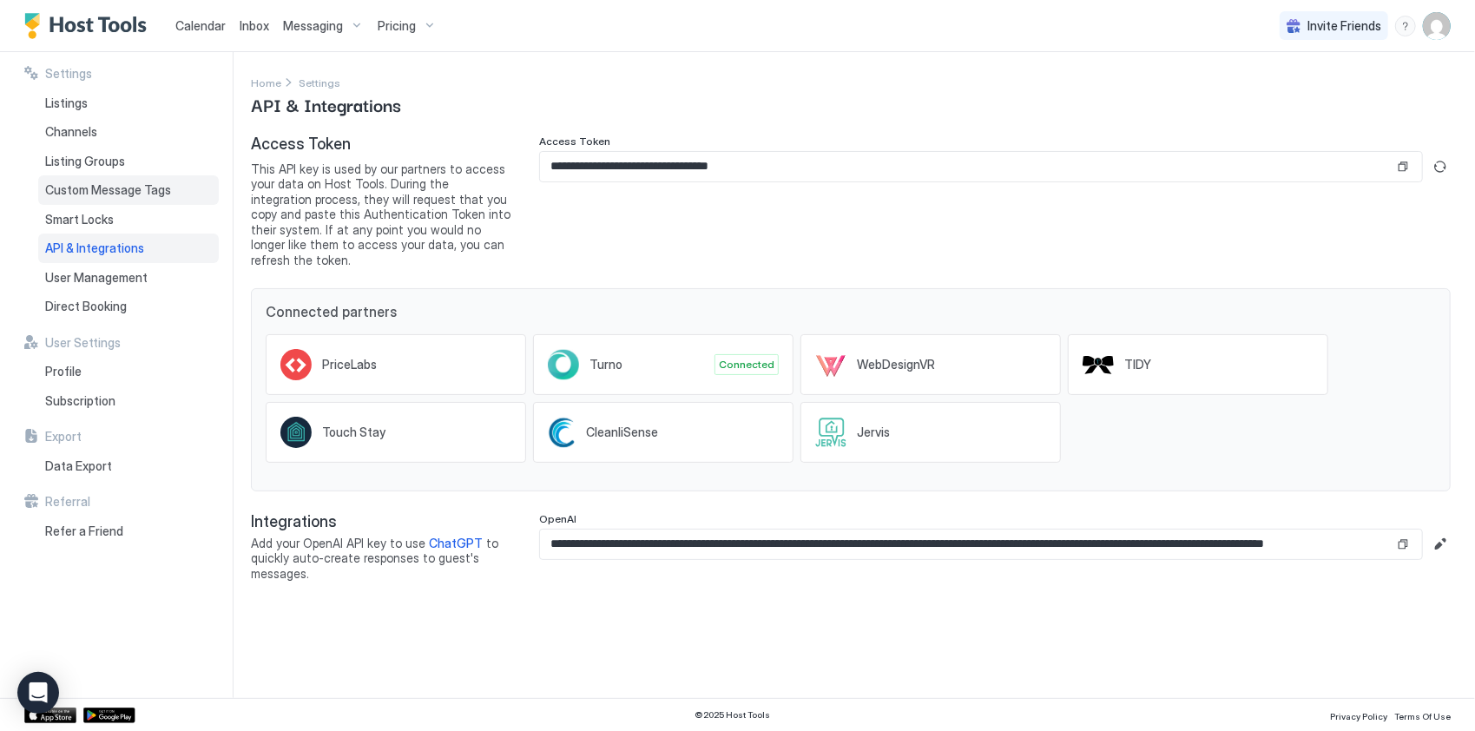
click at [55, 189] on span "Custom Message Tags" at bounding box center [108, 190] width 126 height 16
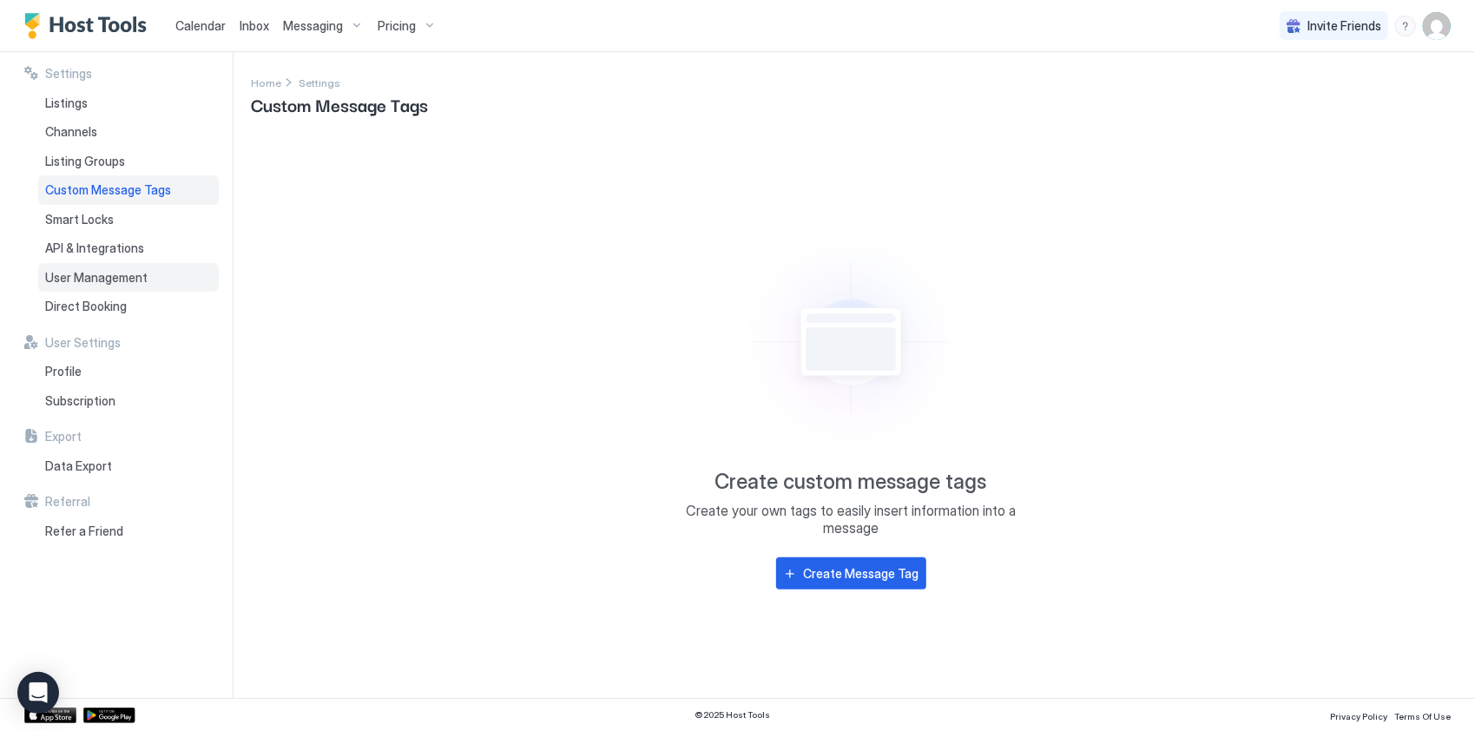
click at [69, 263] on div "User Management" at bounding box center [128, 278] width 181 height 30
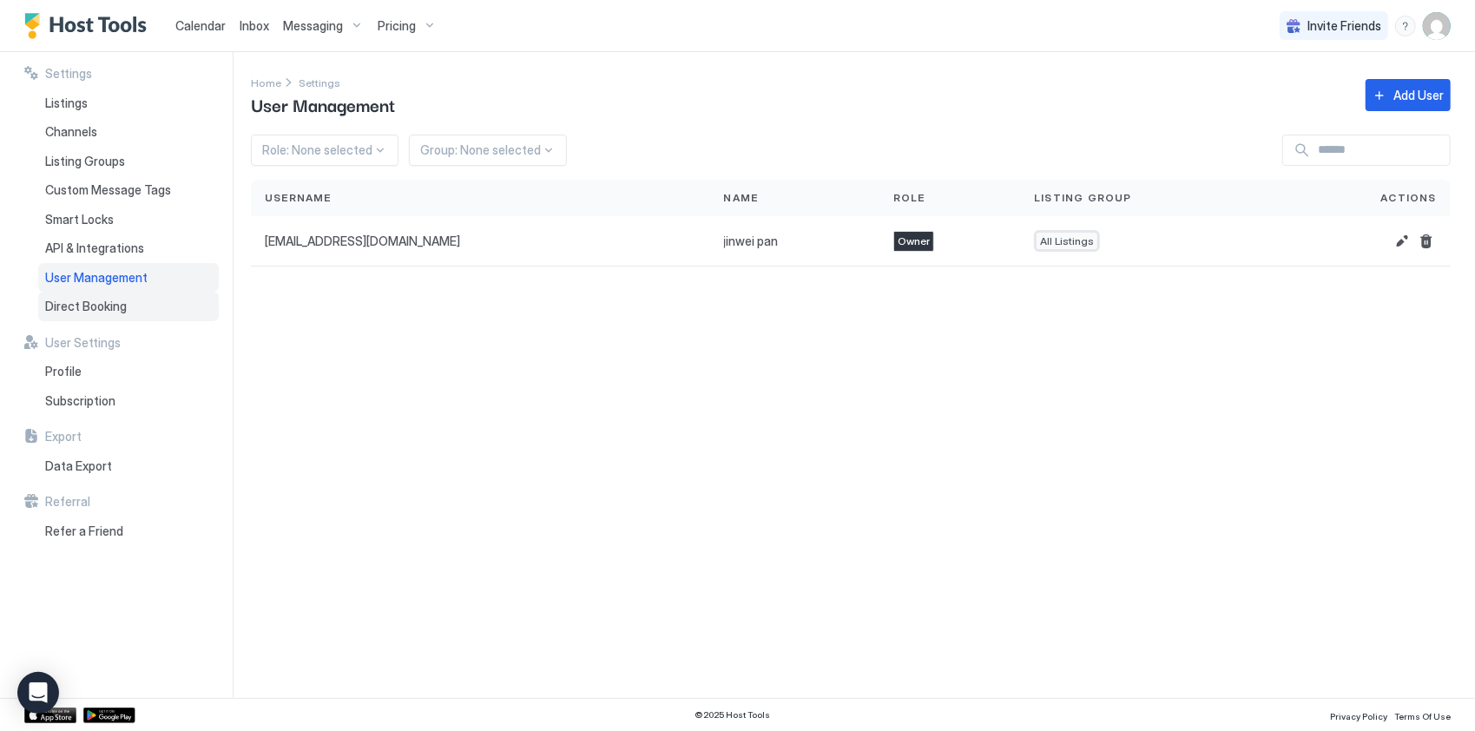
click at [75, 297] on div "Direct Booking" at bounding box center [128, 307] width 181 height 30
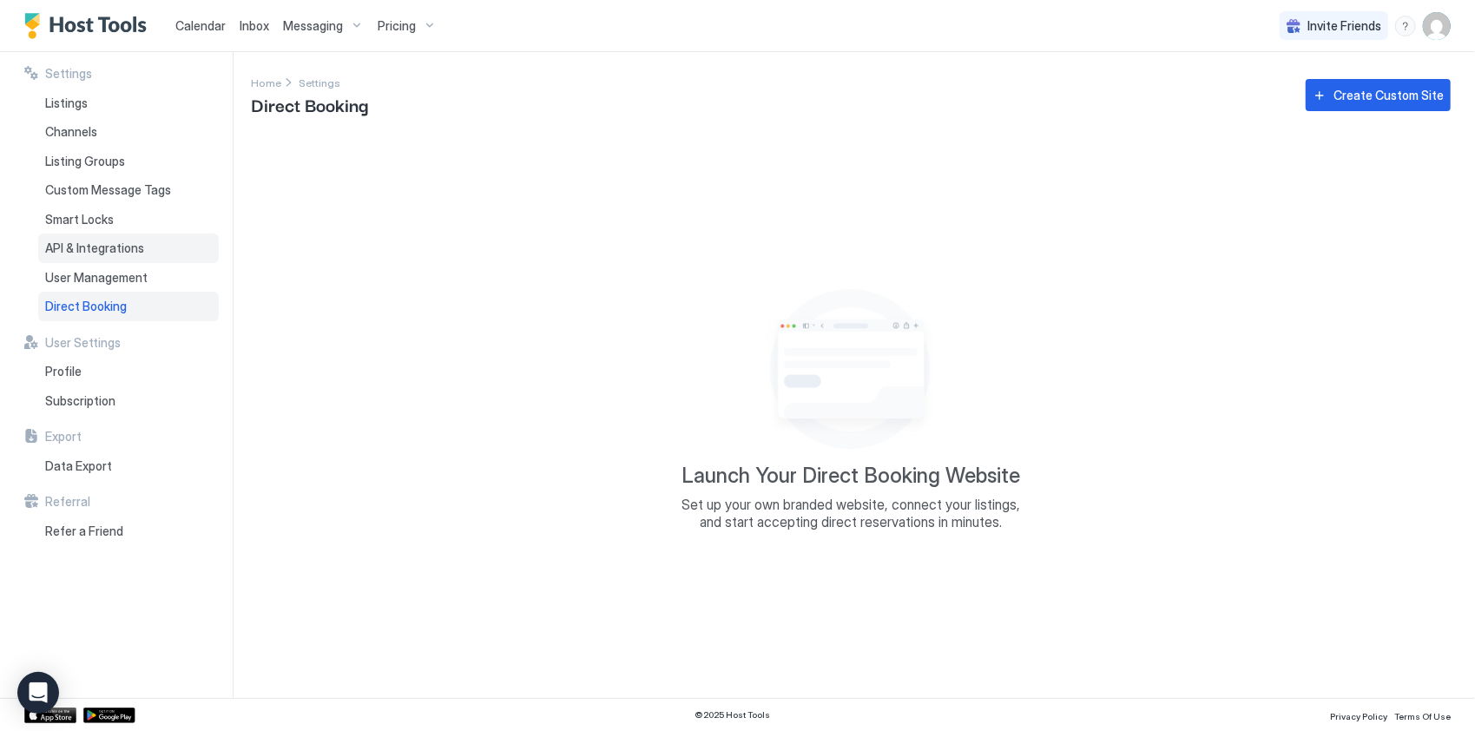
click at [82, 245] on span "API & Integrations" at bounding box center [94, 248] width 99 height 16
